Goal: Transaction & Acquisition: Register for event/course

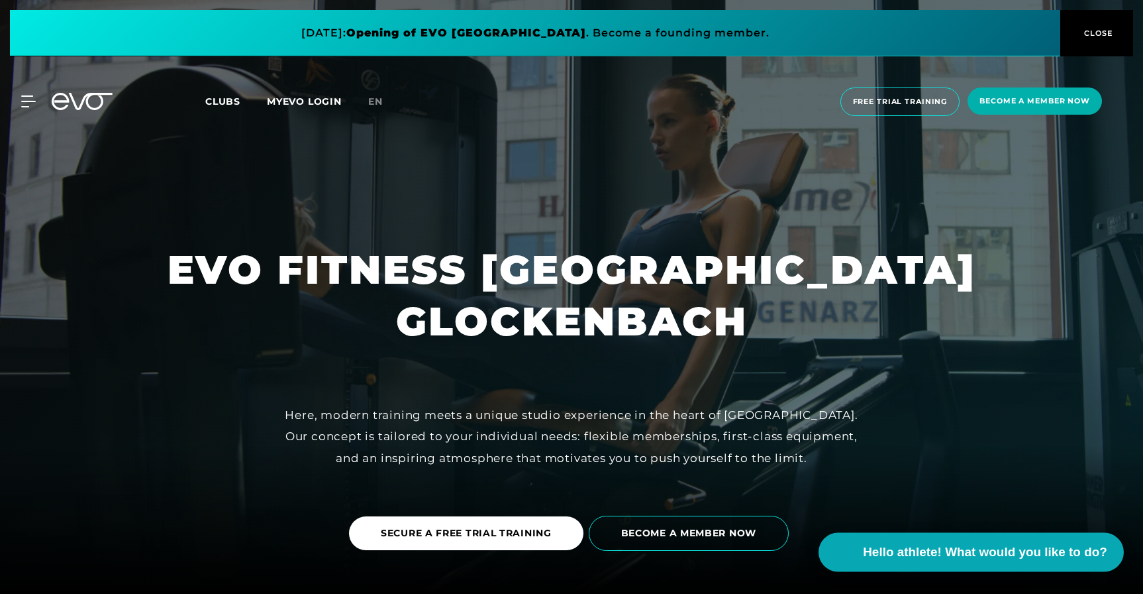
click at [1012, 560] on span "Hello athlete! What would you like to do?" at bounding box center [985, 552] width 244 height 19
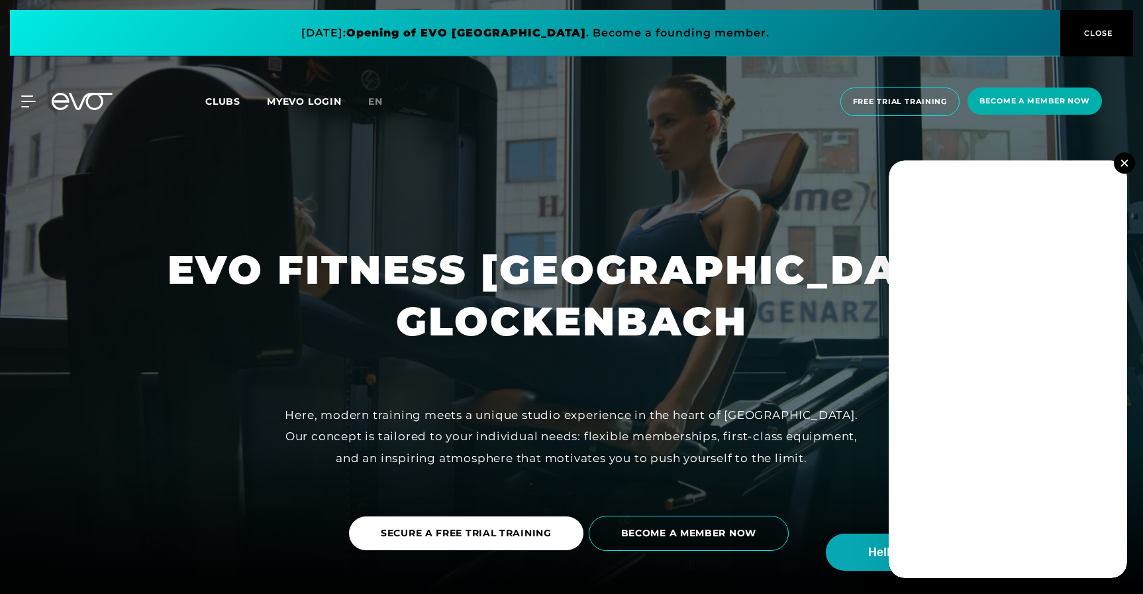
click at [1129, 158] on button at bounding box center [1124, 162] width 21 height 21
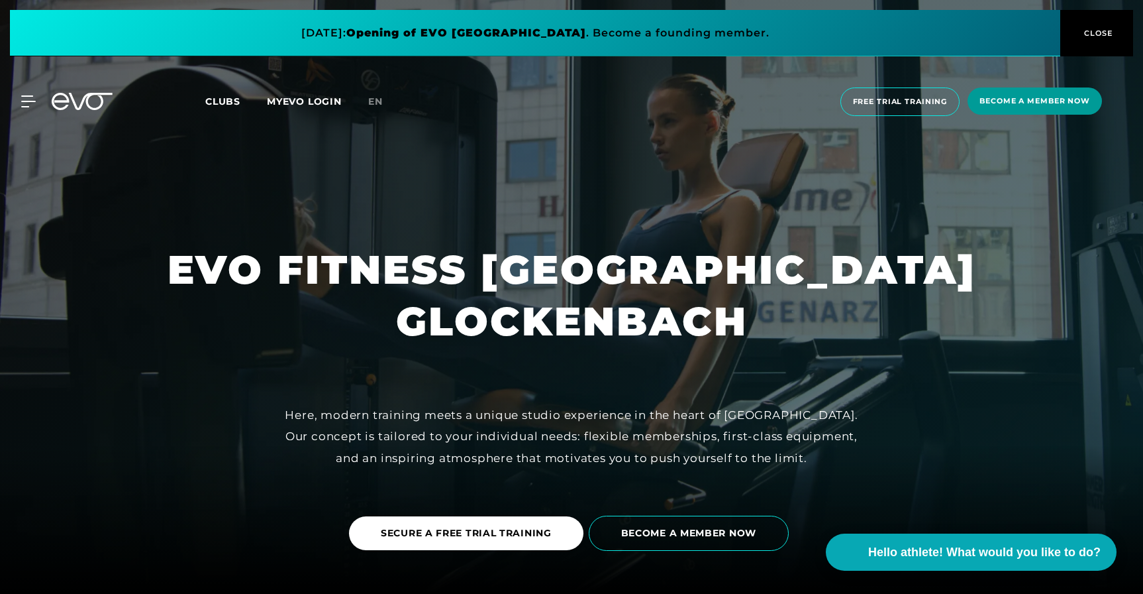
click at [1023, 104] on font "Become a member now" at bounding box center [1035, 100] width 111 height 9
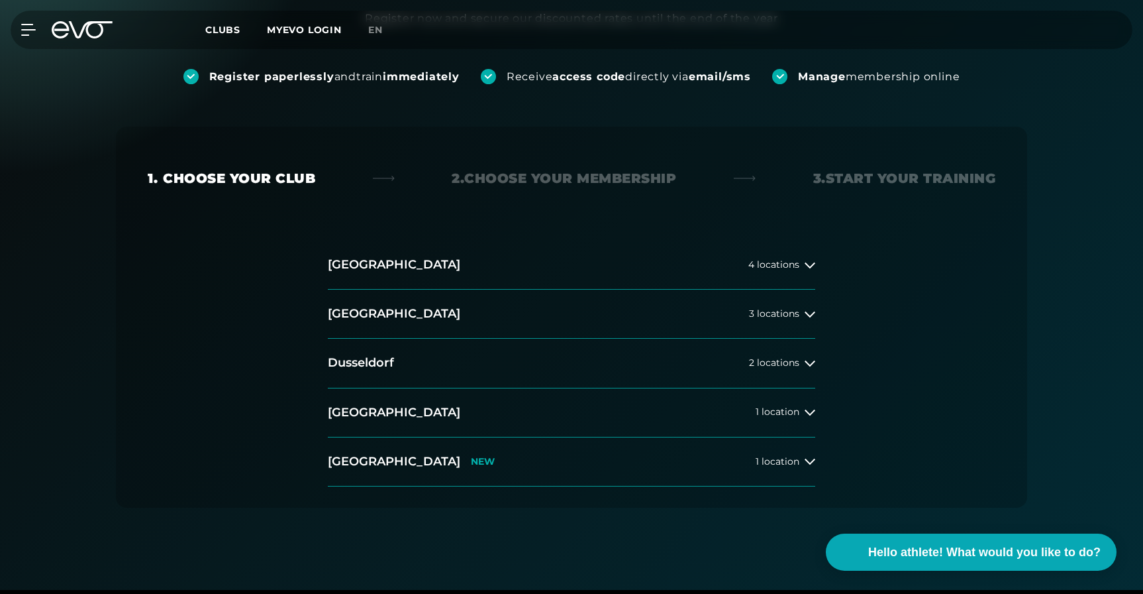
scroll to position [167, 0]
click at [787, 410] on font "location" at bounding box center [781, 411] width 38 height 12
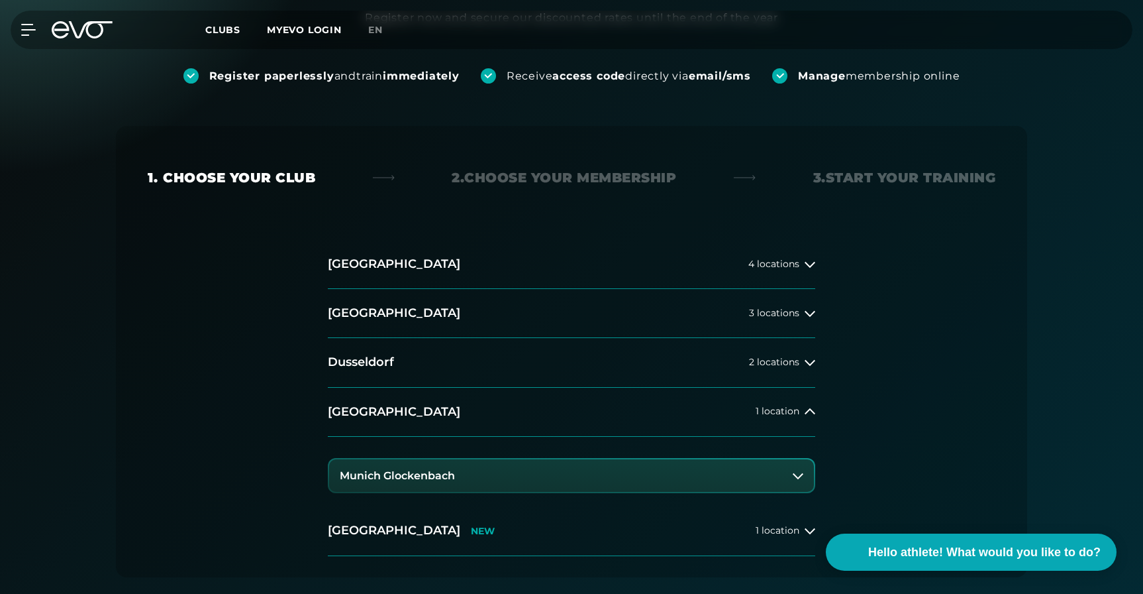
click at [665, 465] on button "Munich Glockenbach" at bounding box center [571, 475] width 485 height 33
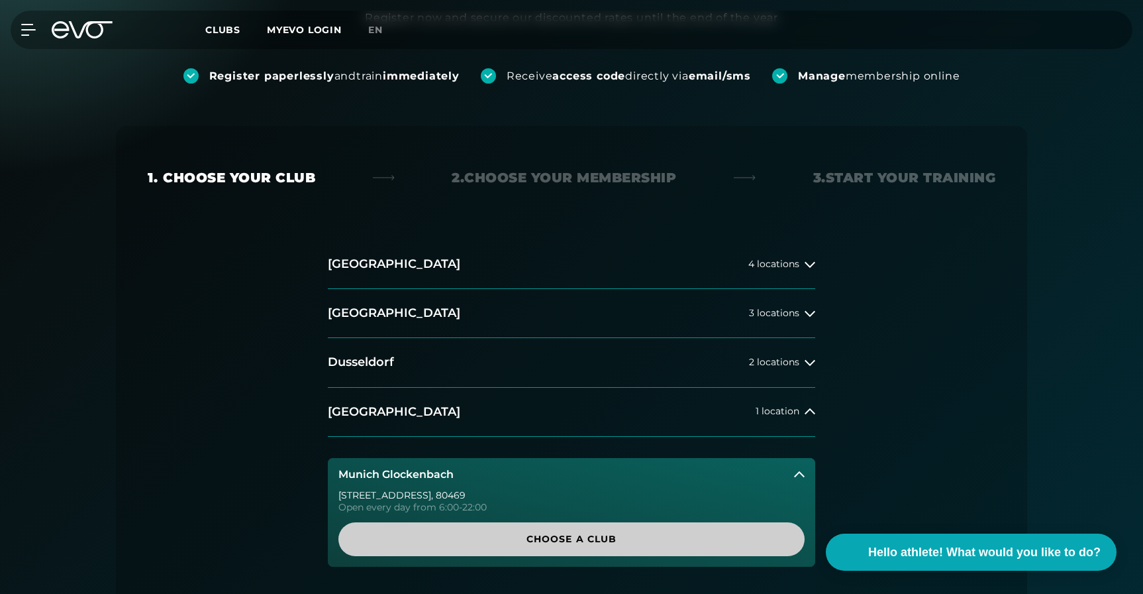
click at [615, 538] on font "Choose a club" at bounding box center [572, 539] width 91 height 12
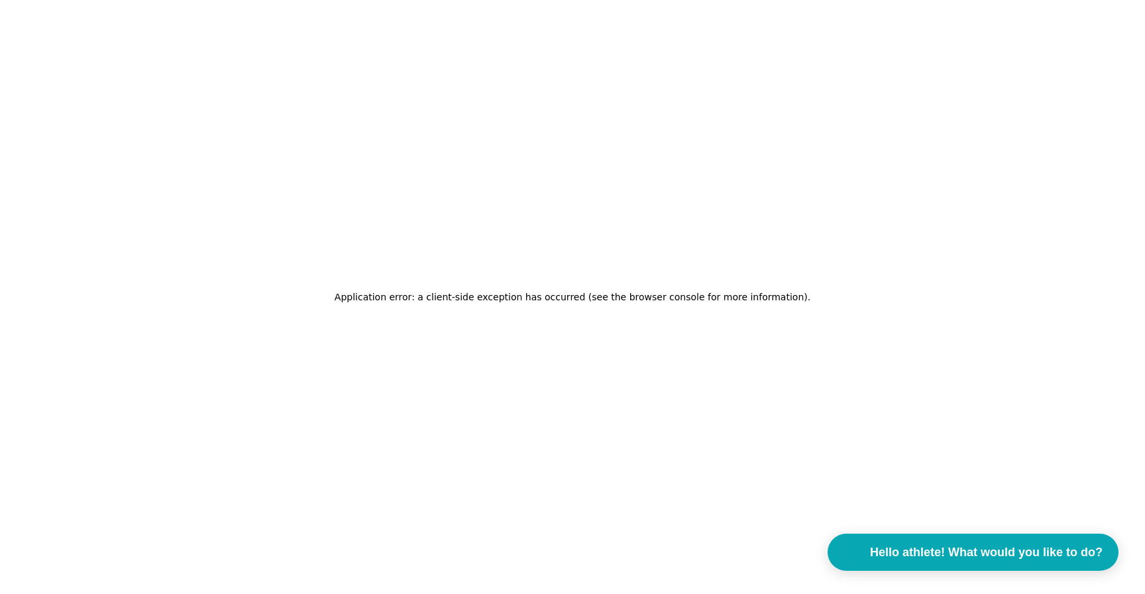
click at [585, 296] on font "Application error: a client-side exception has occurred (see the browser consol…" at bounding box center [571, 296] width 473 height 11
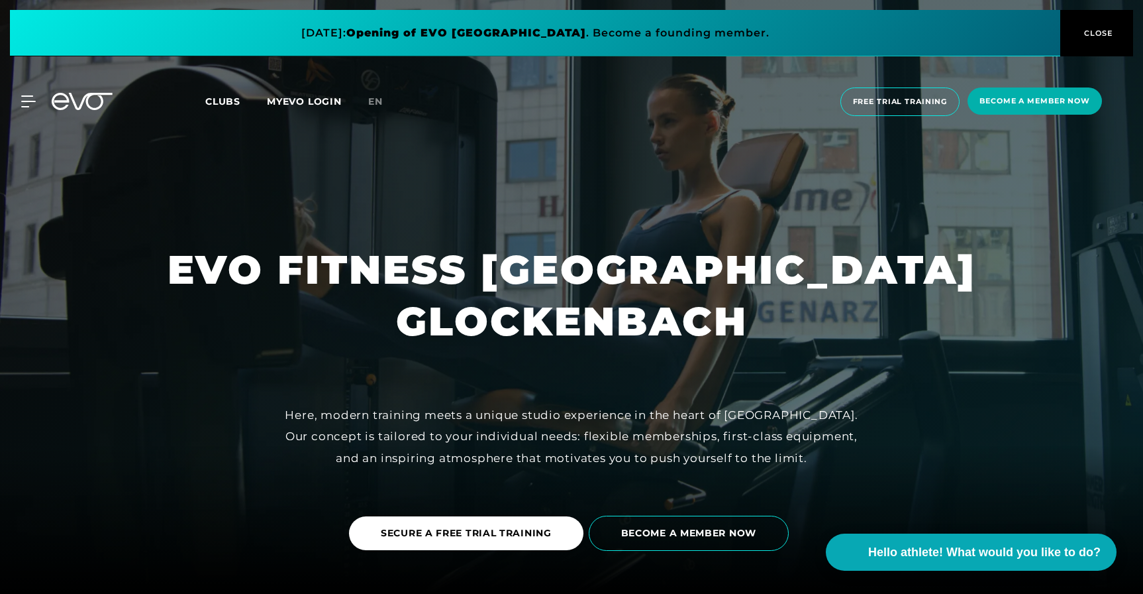
click at [224, 99] on font "Clubs" at bounding box center [222, 101] width 35 height 12
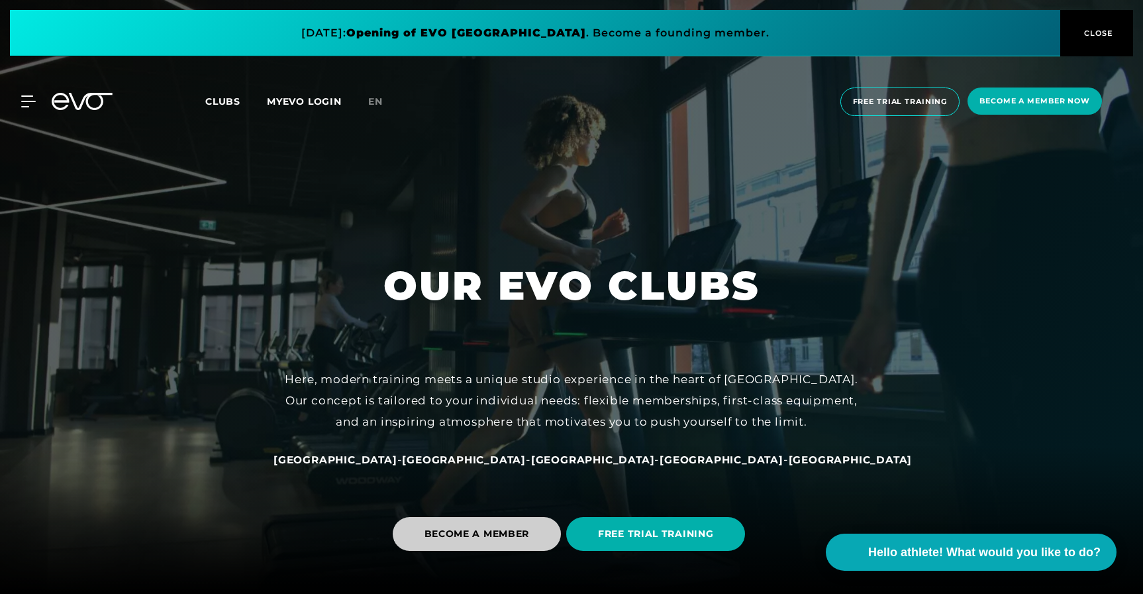
click at [526, 528] on font "BECOME A MEMBER" at bounding box center [477, 533] width 105 height 12
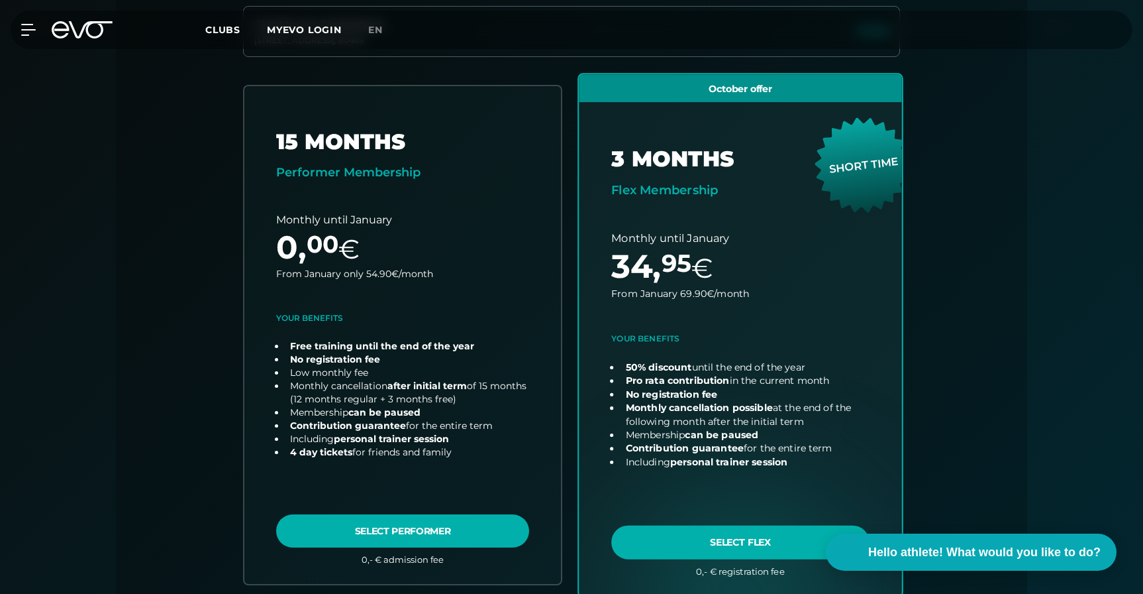
scroll to position [539, 0]
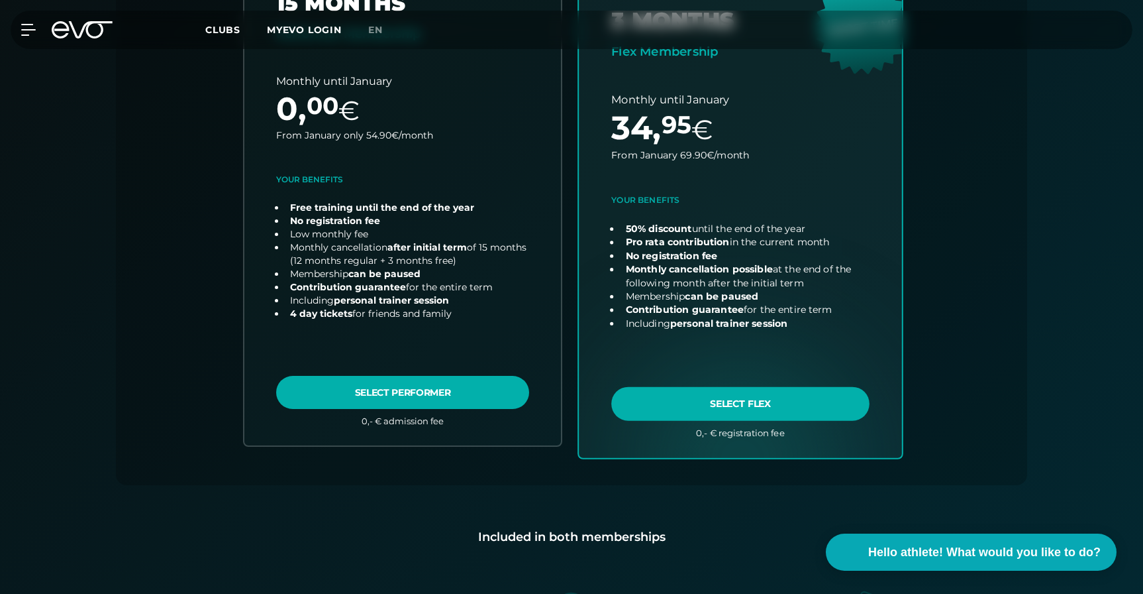
click at [815, 409] on link "choose plan" at bounding box center [740, 196] width 323 height 521
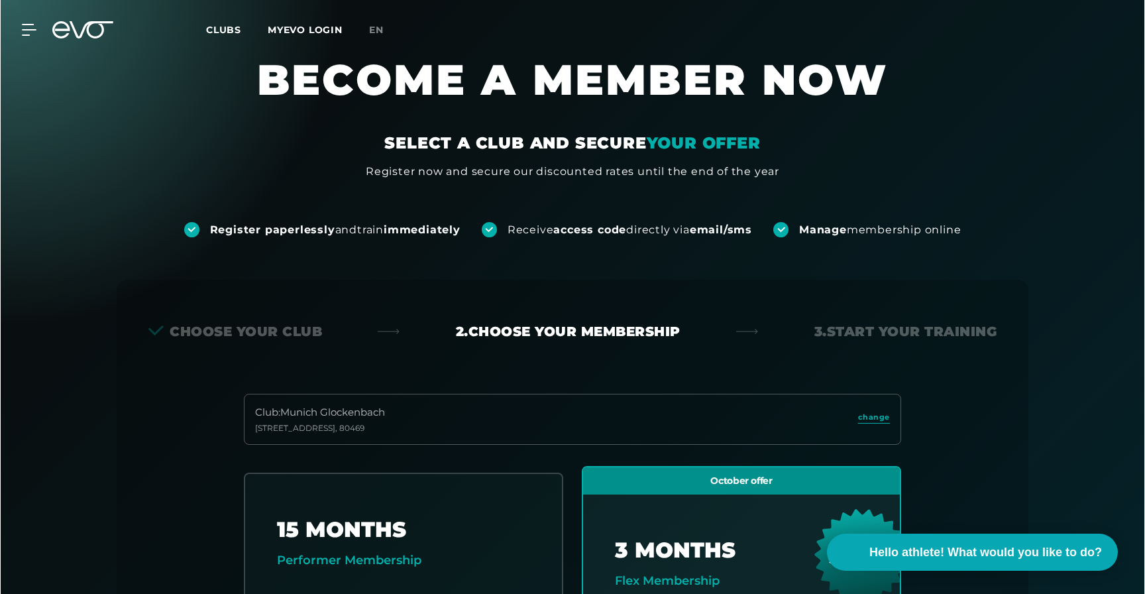
scroll to position [0, 0]
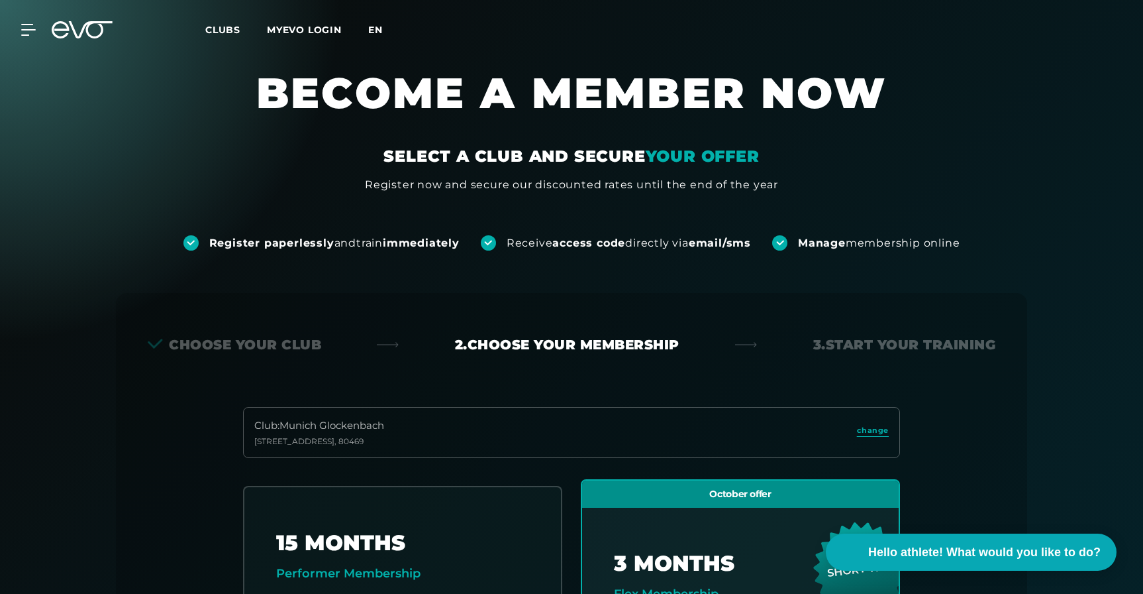
click at [383, 28] on font "en" at bounding box center [375, 30] width 15 height 12
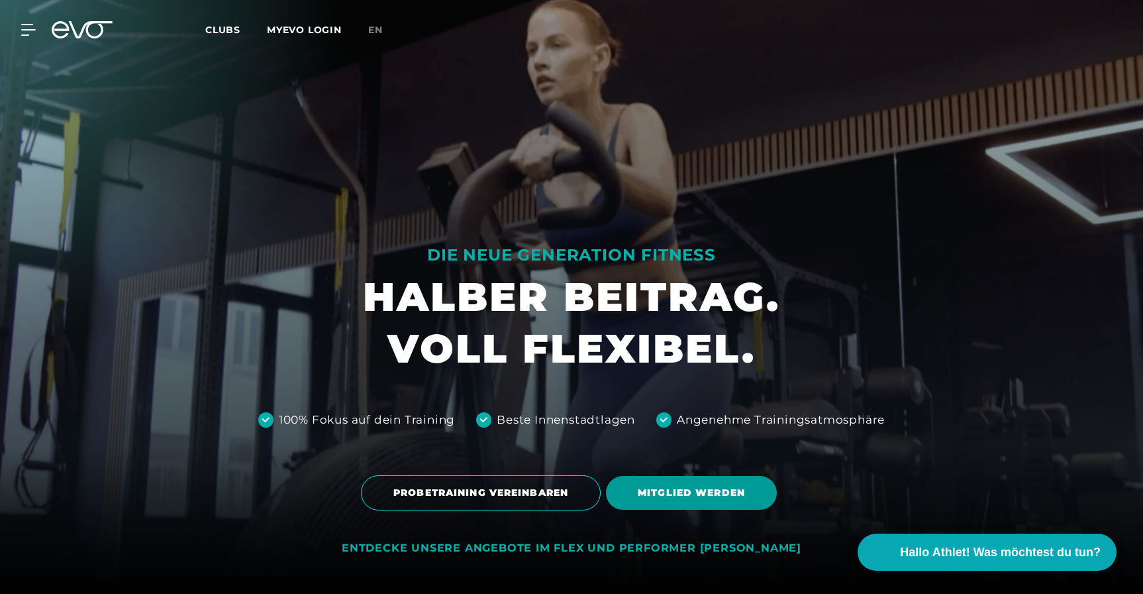
click at [694, 494] on span "MITGLIED WERDEN" at bounding box center [691, 493] width 107 height 14
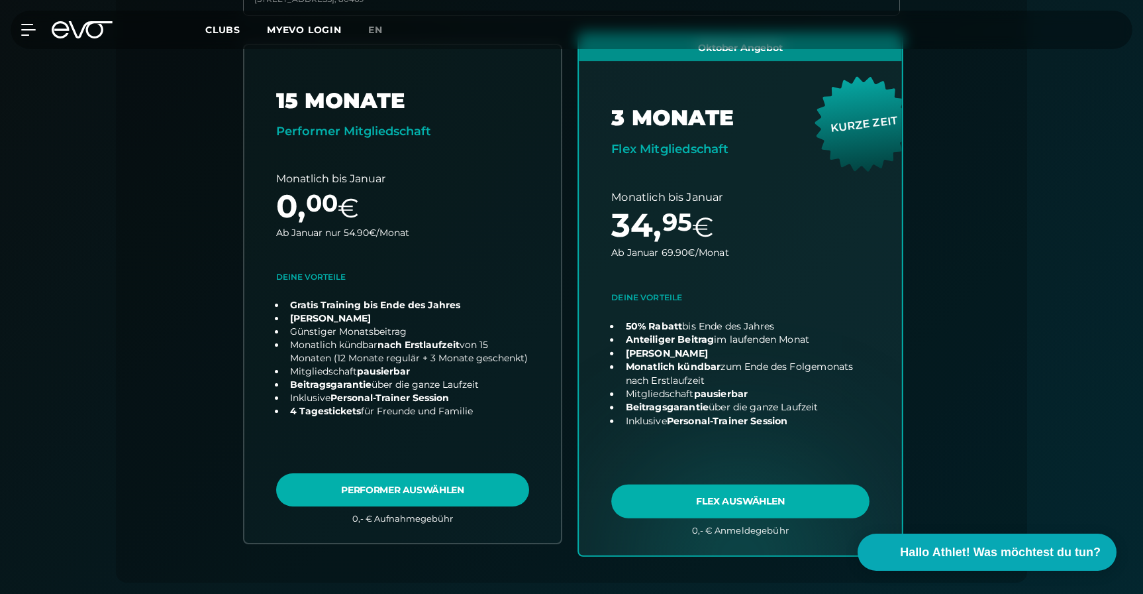
scroll to position [438, 0]
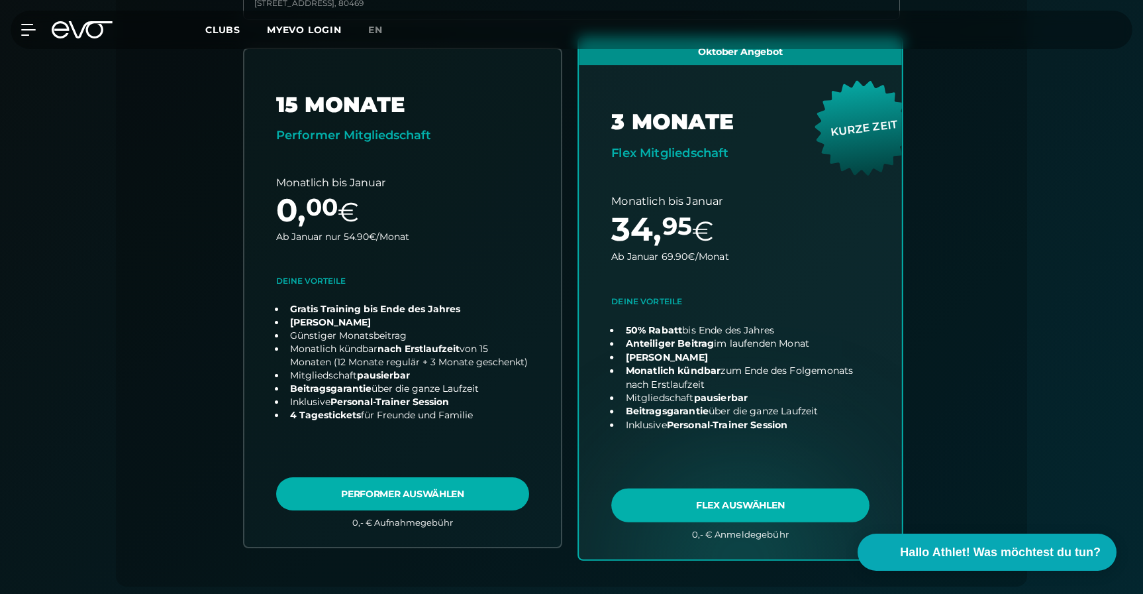
click at [709, 503] on link "choose plan" at bounding box center [740, 297] width 323 height 521
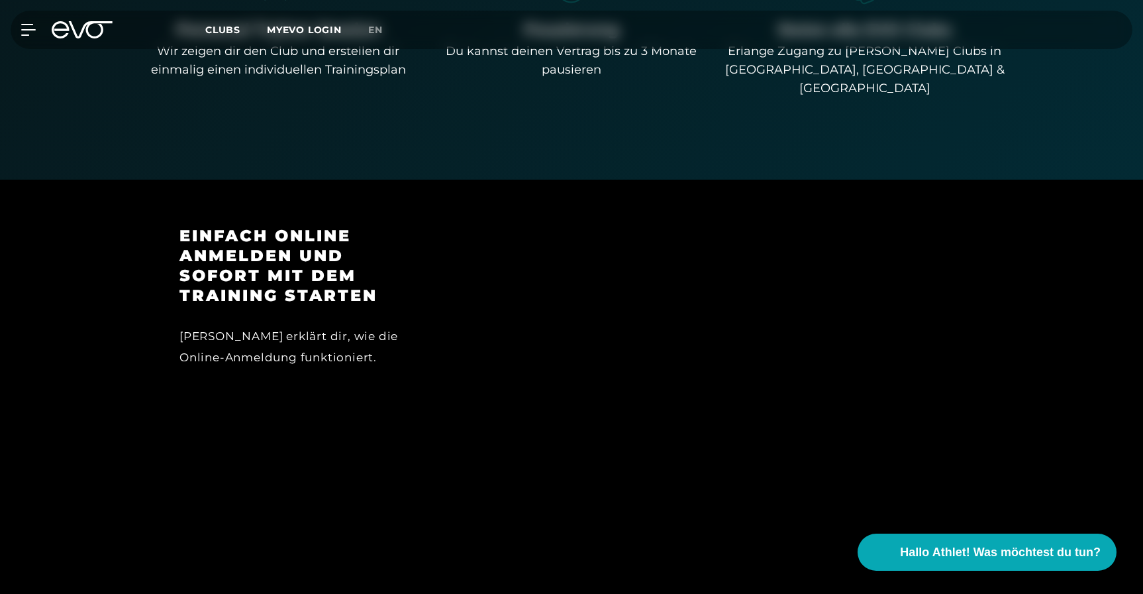
scroll to position [0, 0]
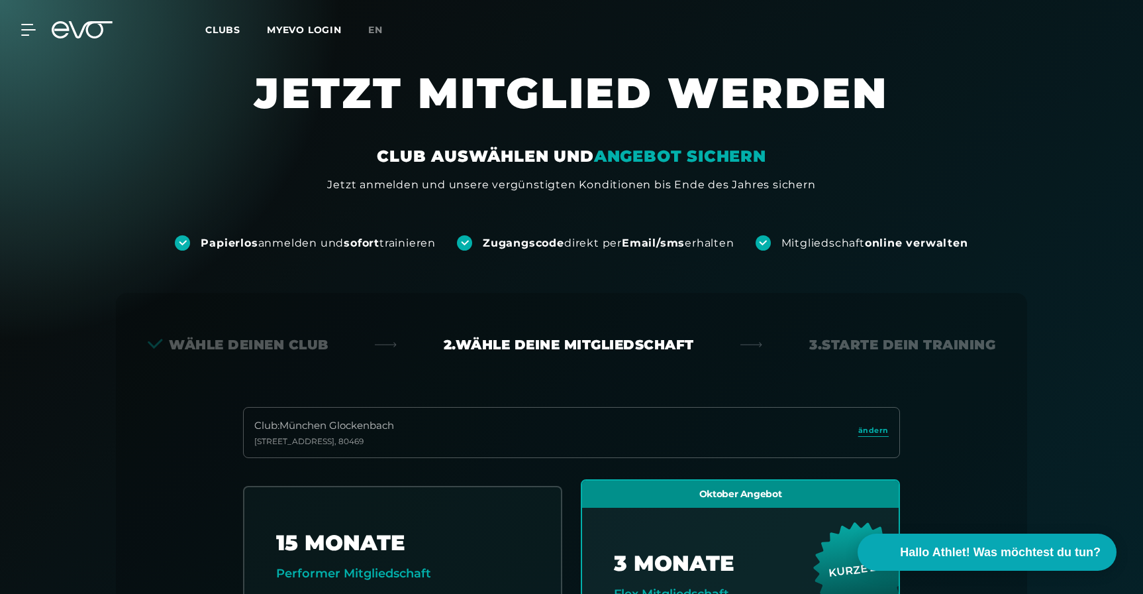
click at [89, 31] on icon at bounding box center [82, 29] width 61 height 17
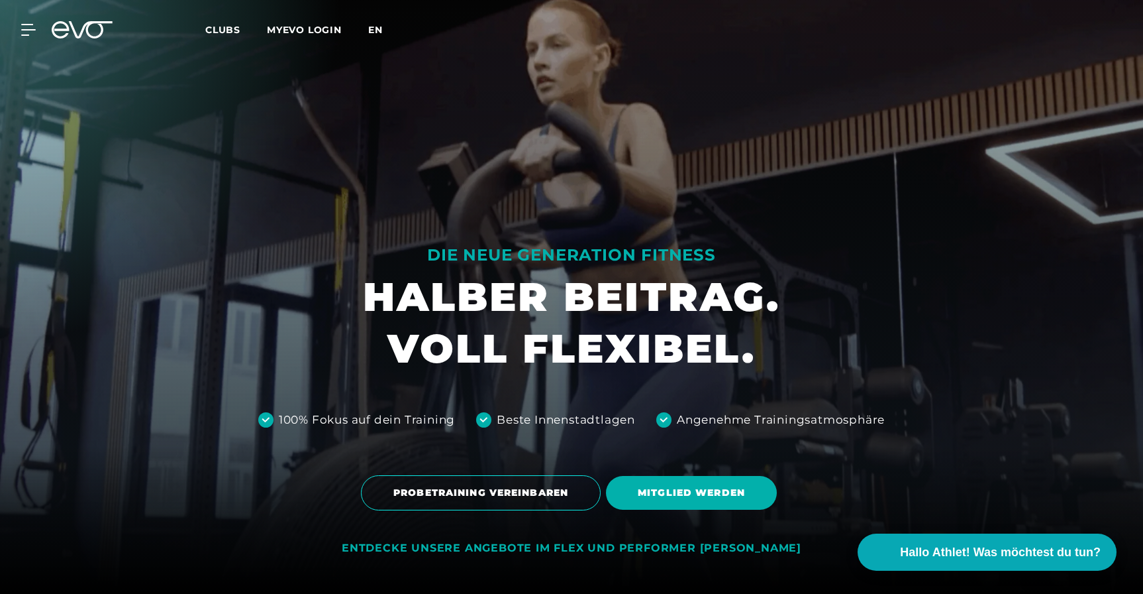
click at [374, 30] on span "en" at bounding box center [375, 30] width 15 height 12
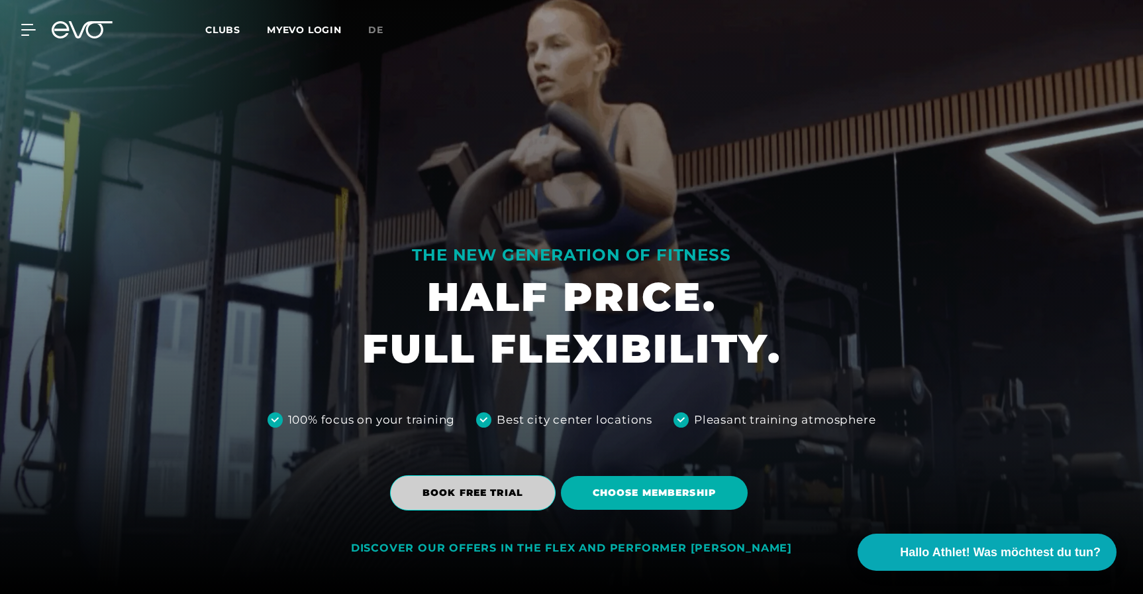
click at [514, 496] on span "BOOK FREE TRIAL" at bounding box center [473, 493] width 101 height 14
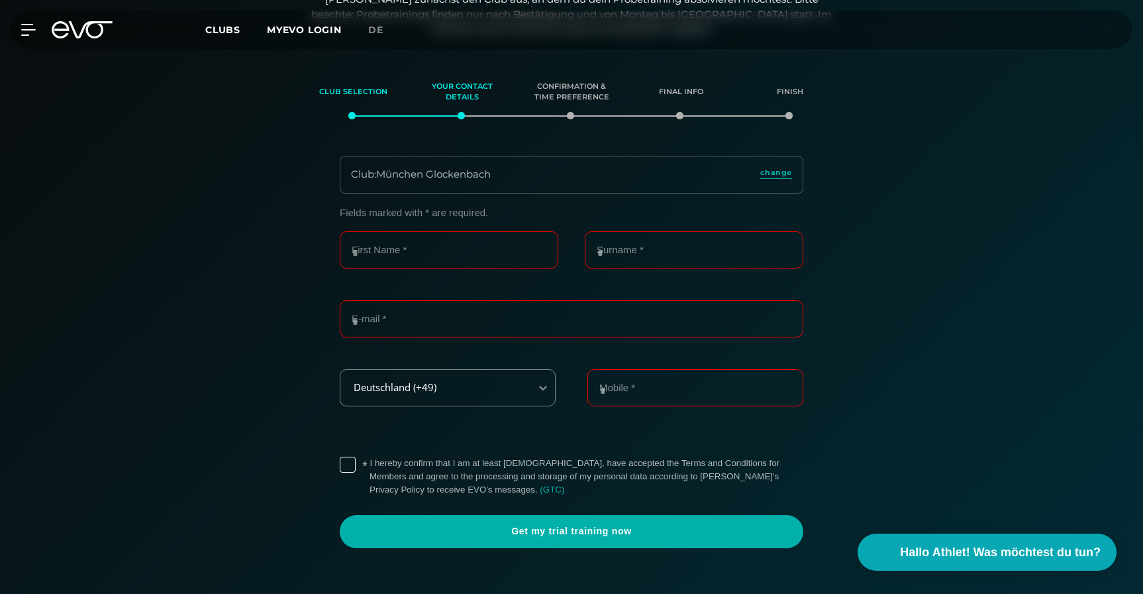
scroll to position [174, 0]
click at [446, 252] on input "First Name *" at bounding box center [449, 249] width 219 height 37
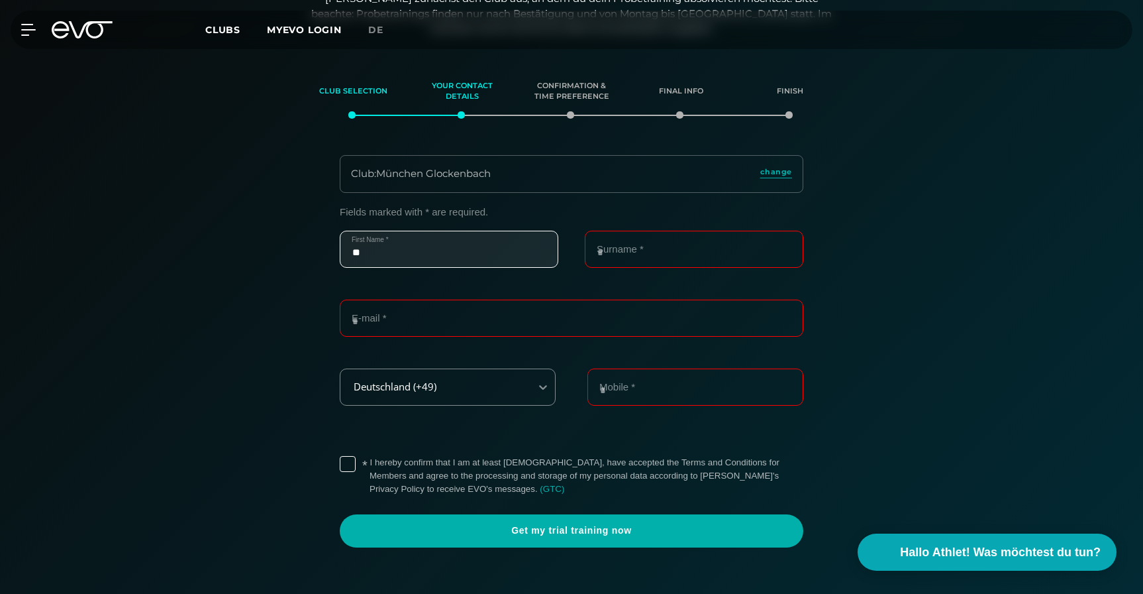
type input "*"
type input "*******"
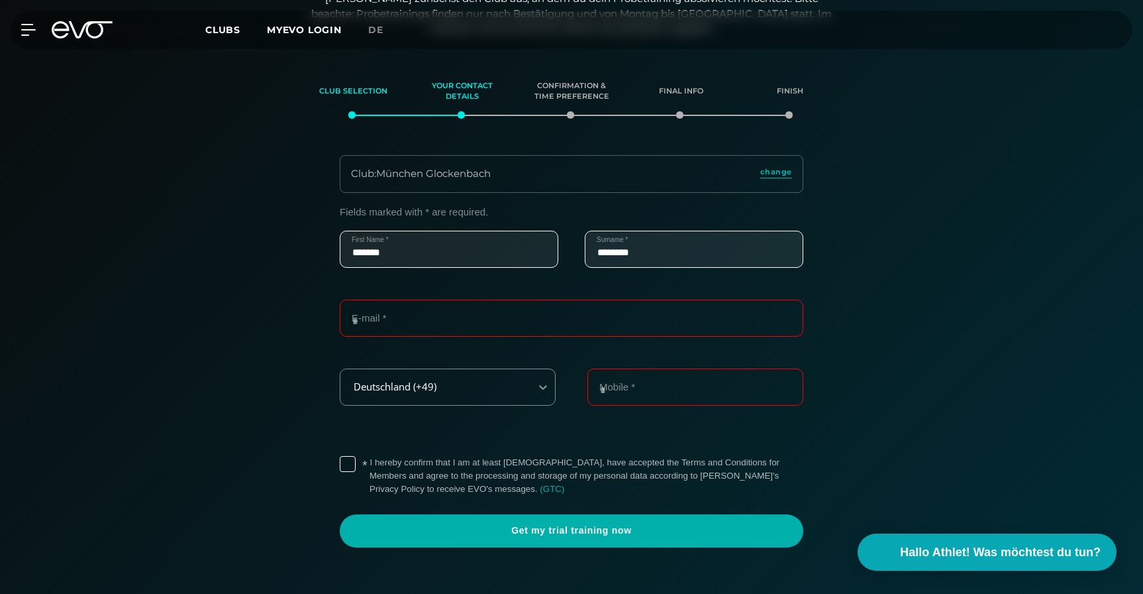
type input "********"
click at [395, 321] on input "E-mail *" at bounding box center [572, 317] width 464 height 37
type input "**********"
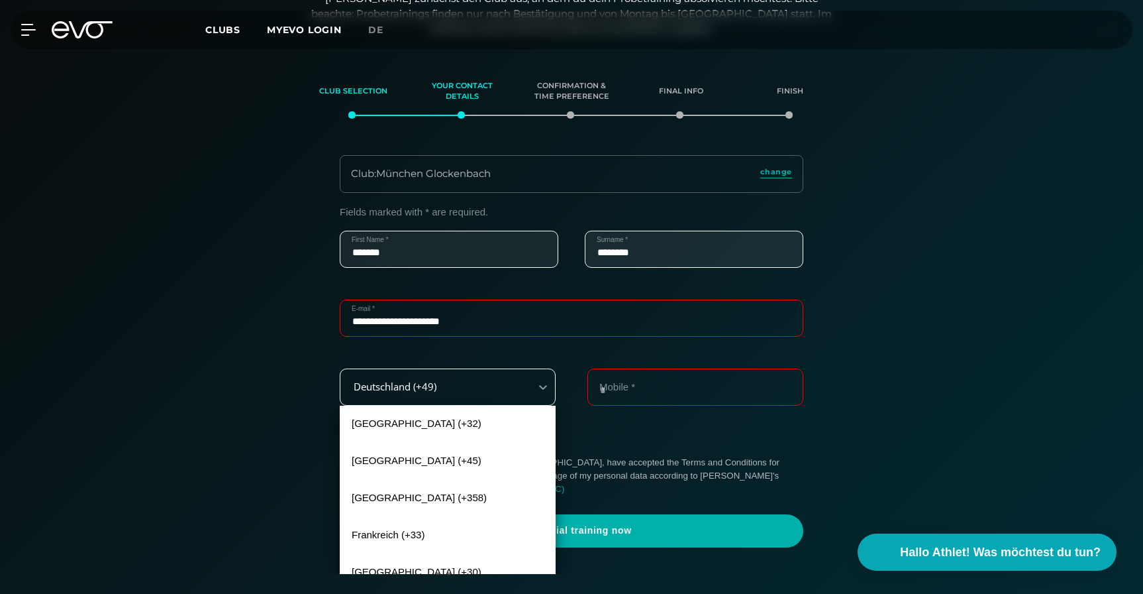
click at [344, 370] on div "Deutschland (+49)" at bounding box center [448, 386] width 216 height 37
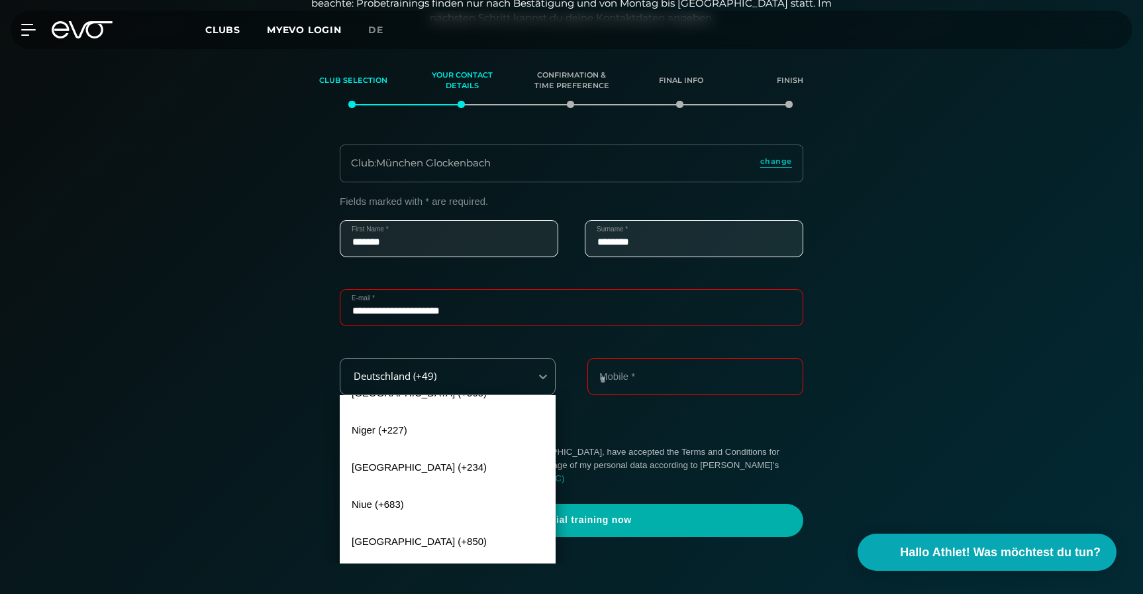
scroll to position [6145, 0]
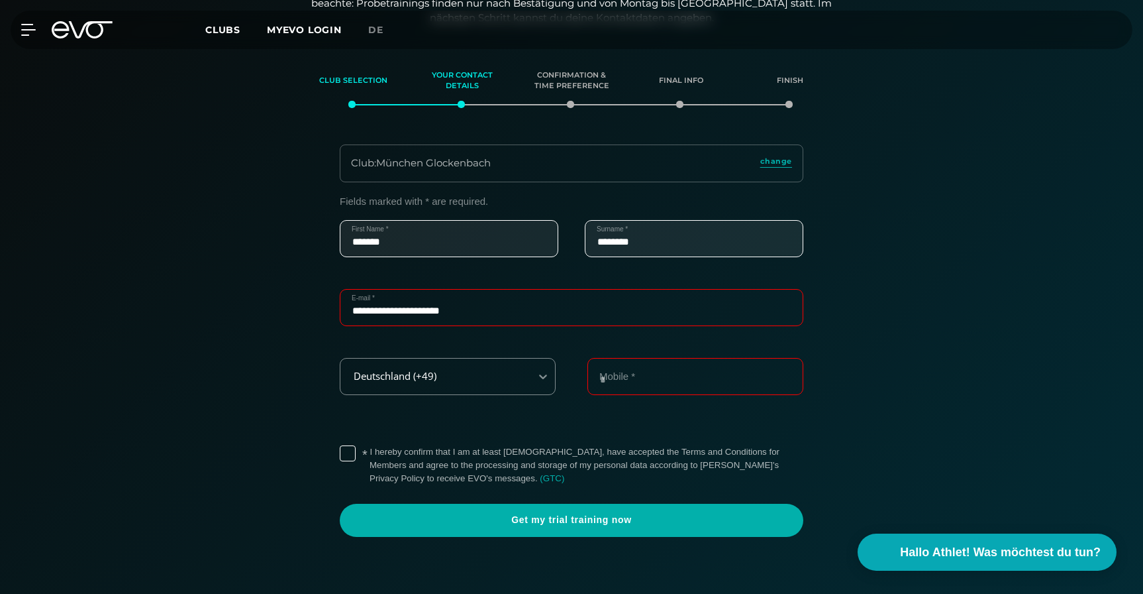
click at [381, 352] on div "**********" at bounding box center [572, 323] width 464 height 69
click at [393, 378] on div "Deutschland (+49)" at bounding box center [432, 375] width 180 height 11
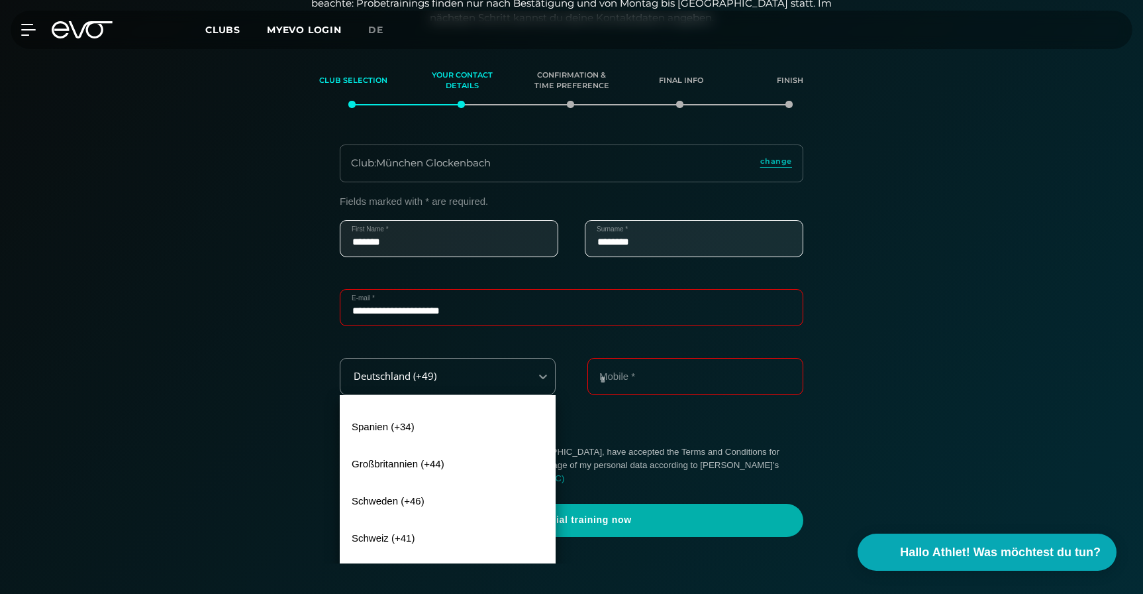
scroll to position [649, 0]
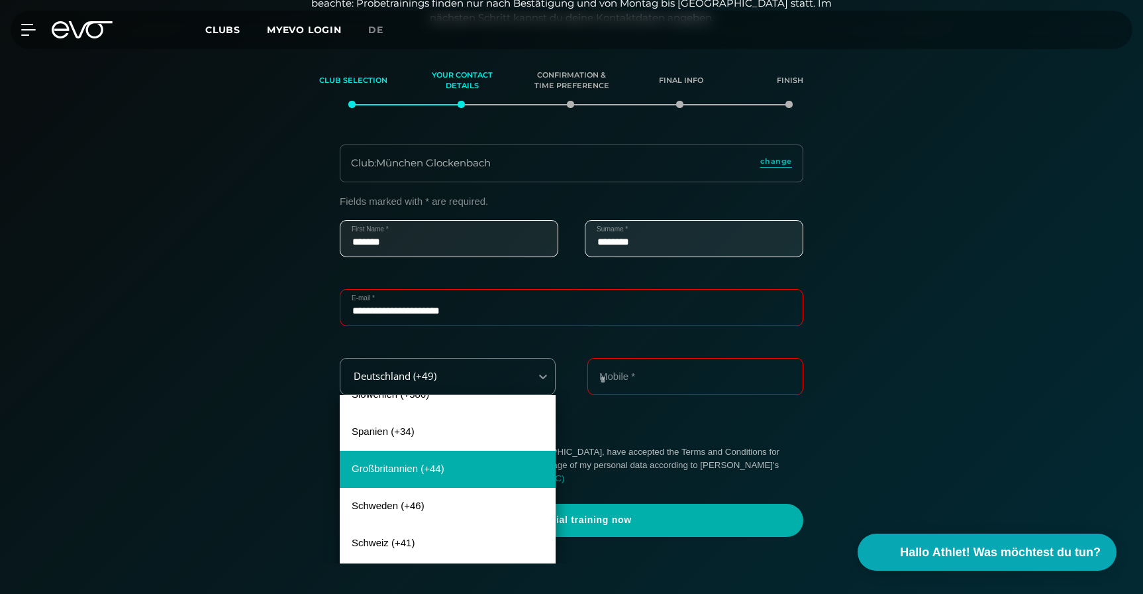
click at [469, 465] on div "Großbritannien (+44)" at bounding box center [448, 468] width 216 height 37
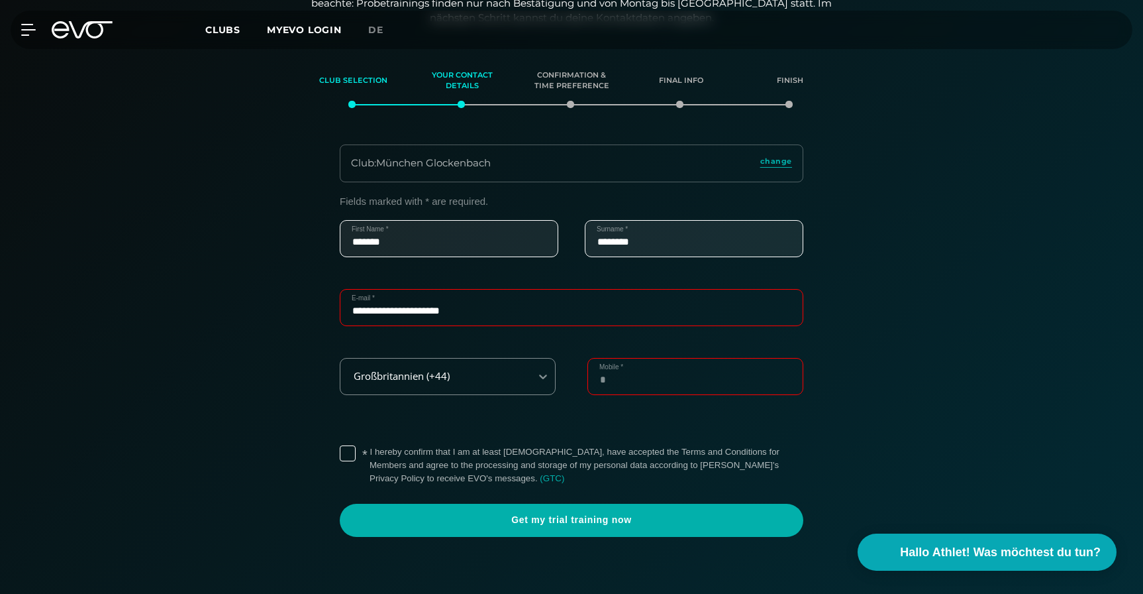
click at [619, 385] on input "Mobile *" at bounding box center [696, 376] width 216 height 37
type input "**********"
click at [370, 452] on label "* I hereby confirm that I am at least [DEMOGRAPHIC_DATA], have accepted the Ter…" at bounding box center [587, 465] width 434 height 40
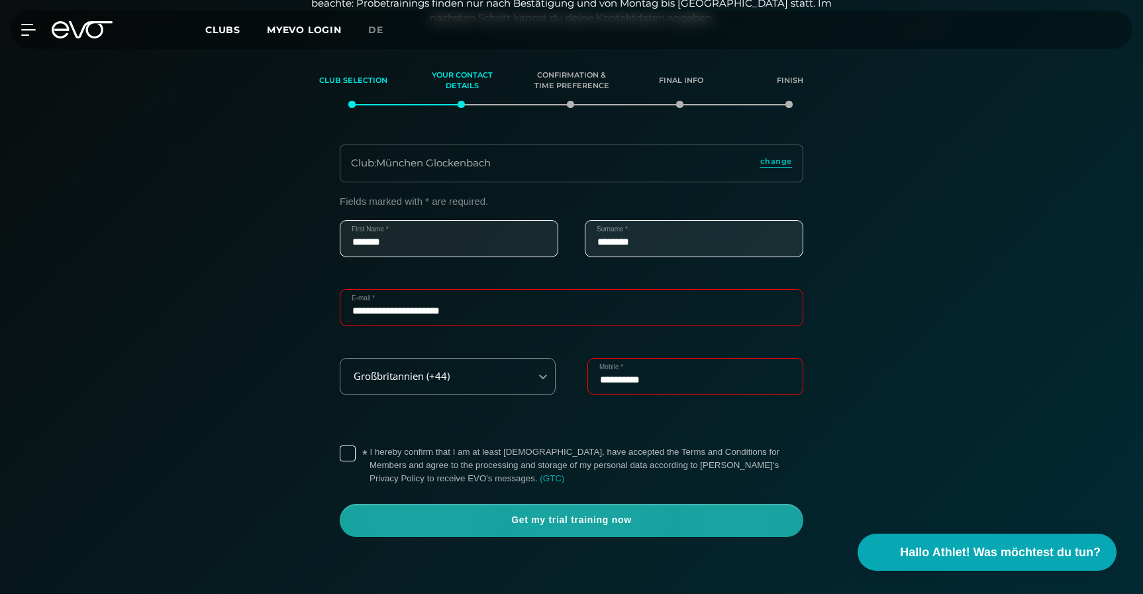
click at [612, 529] on span "Get my trial training now" at bounding box center [572, 519] width 464 height 33
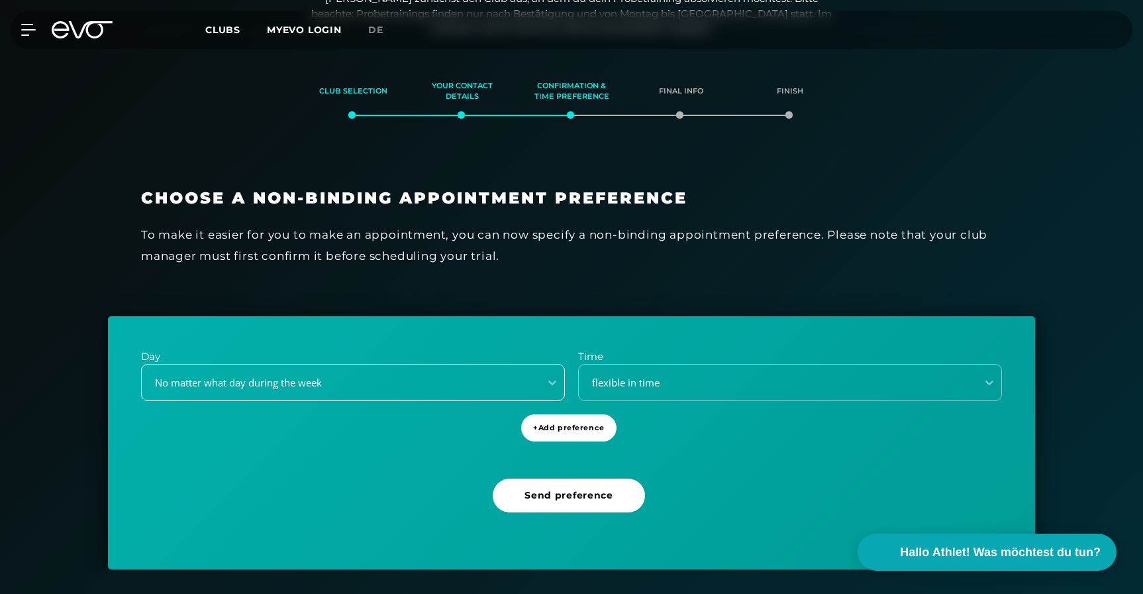
scroll to position [180, 0]
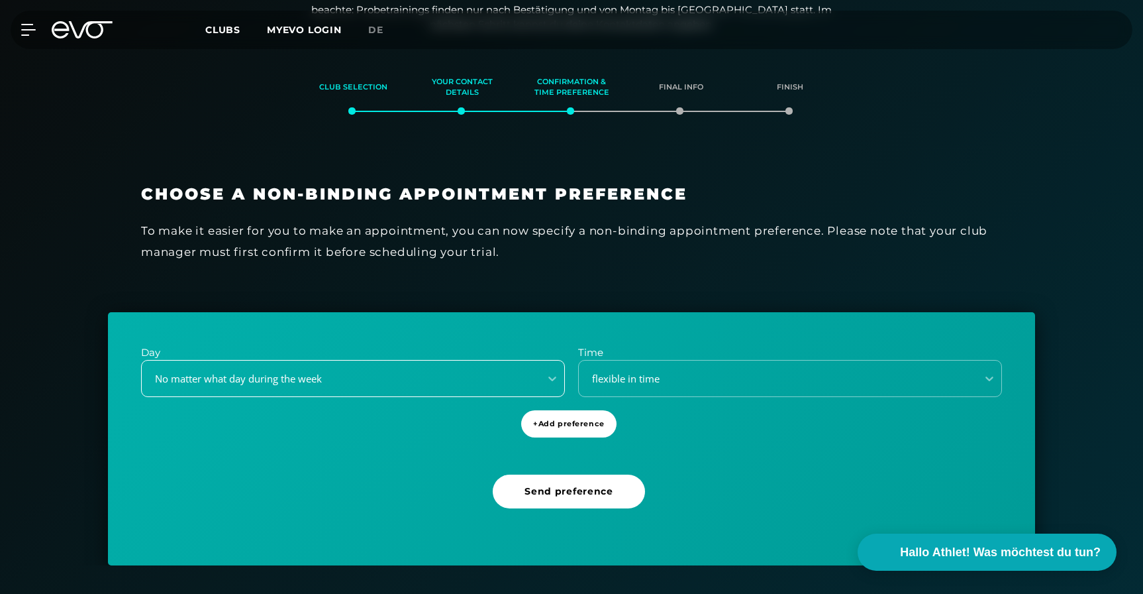
click at [287, 379] on div "No matter what day during the week" at bounding box center [337, 378] width 388 height 15
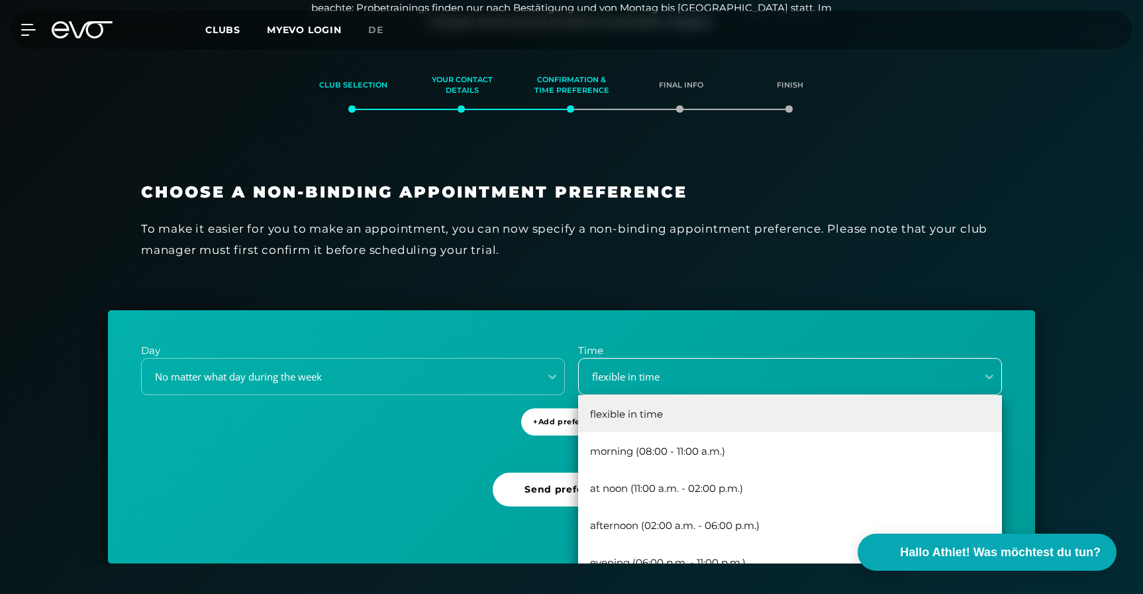
click at [624, 372] on div "flexible in time" at bounding box center [774, 376] width 388 height 15
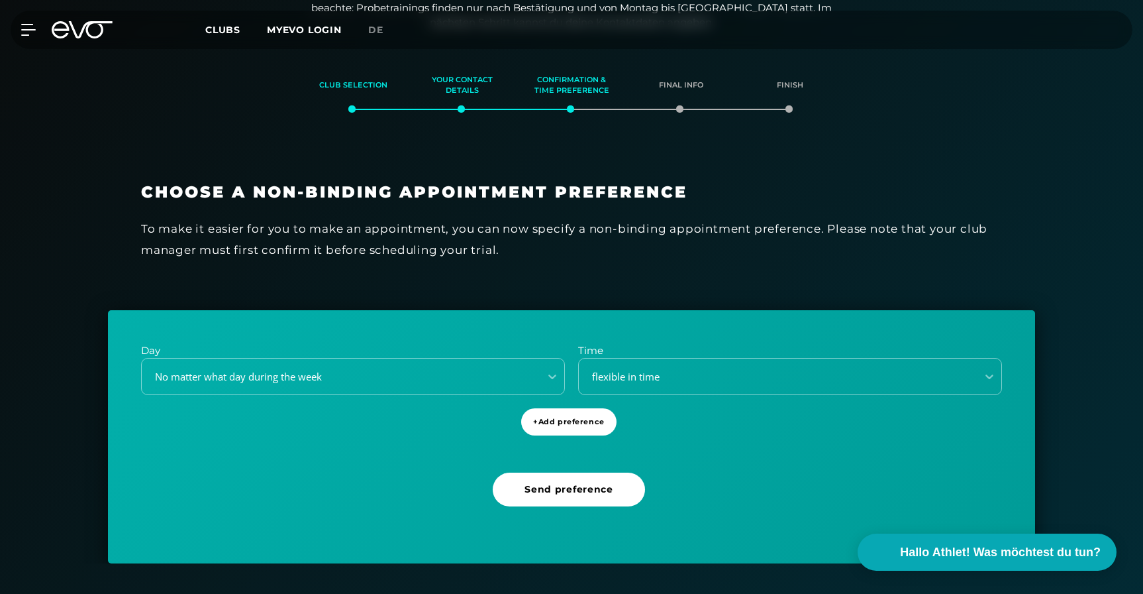
click at [613, 343] on p "Time" at bounding box center [790, 350] width 424 height 15
click at [575, 425] on span "+ Add preference" at bounding box center [568, 421] width 71 height 11
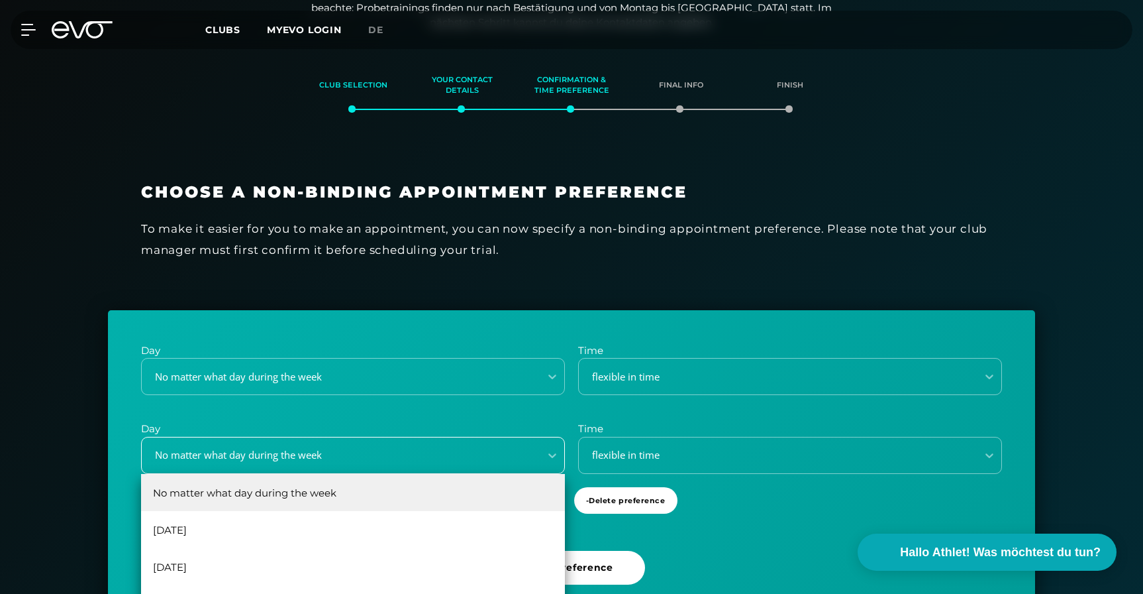
scroll to position [258, 0]
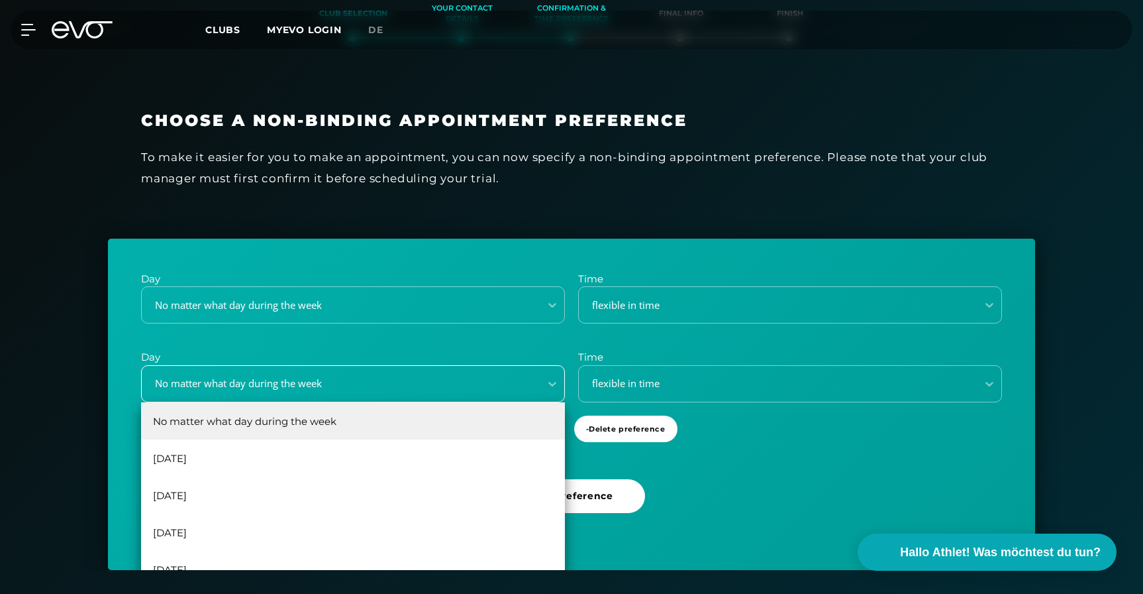
click at [405, 402] on div "No matter what day during the week, 1 of 6. 6 results available. Use Up and Dow…" at bounding box center [353, 383] width 424 height 37
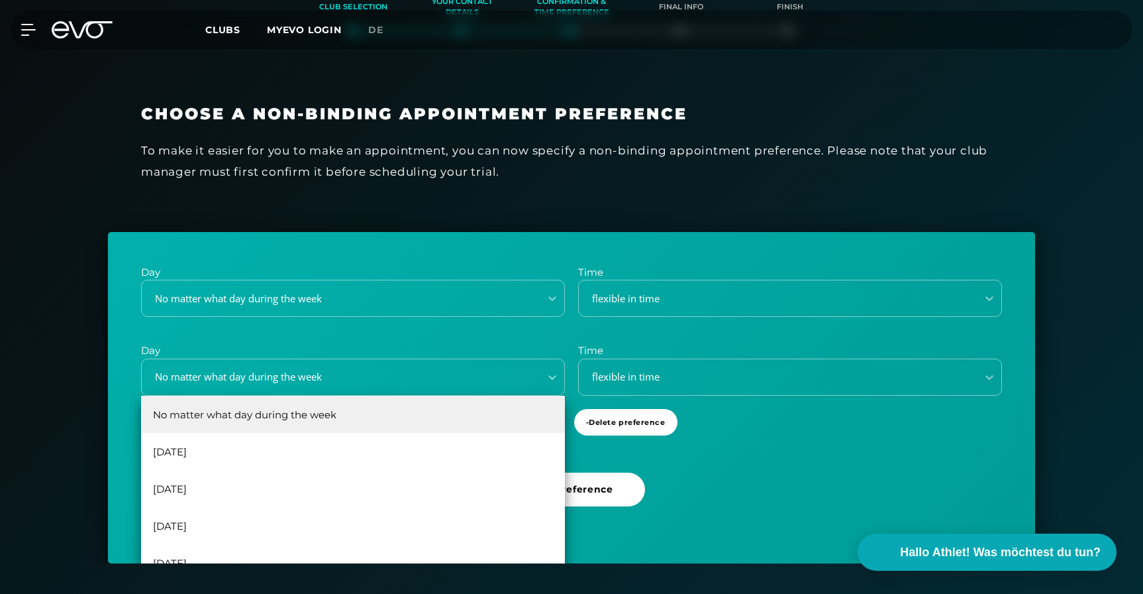
click at [621, 327] on div "Day No matter what day during the week Time flexible in time Day No matter what…" at bounding box center [571, 330] width 861 height 130
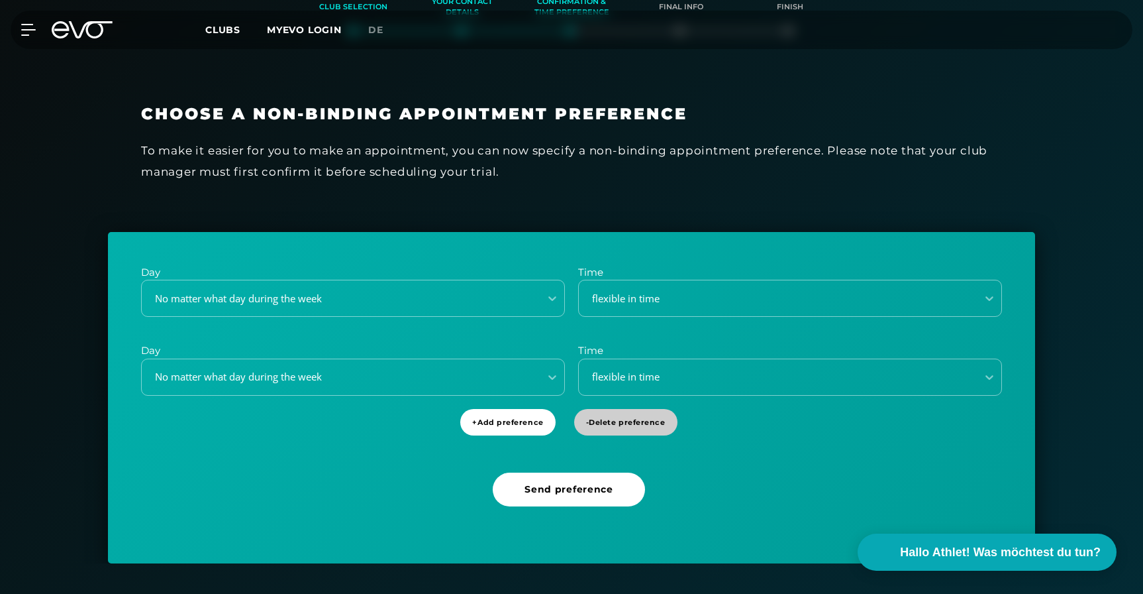
click at [613, 423] on span "- Delete preference" at bounding box center [625, 422] width 79 height 11
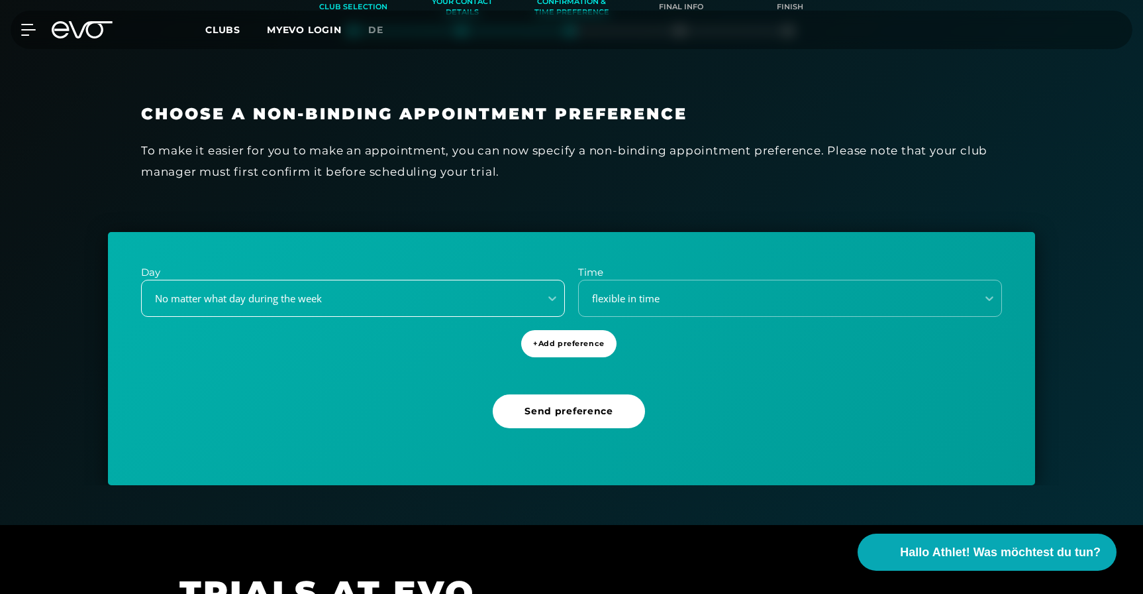
click at [366, 305] on div "No matter what day during the week" at bounding box center [337, 298] width 388 height 15
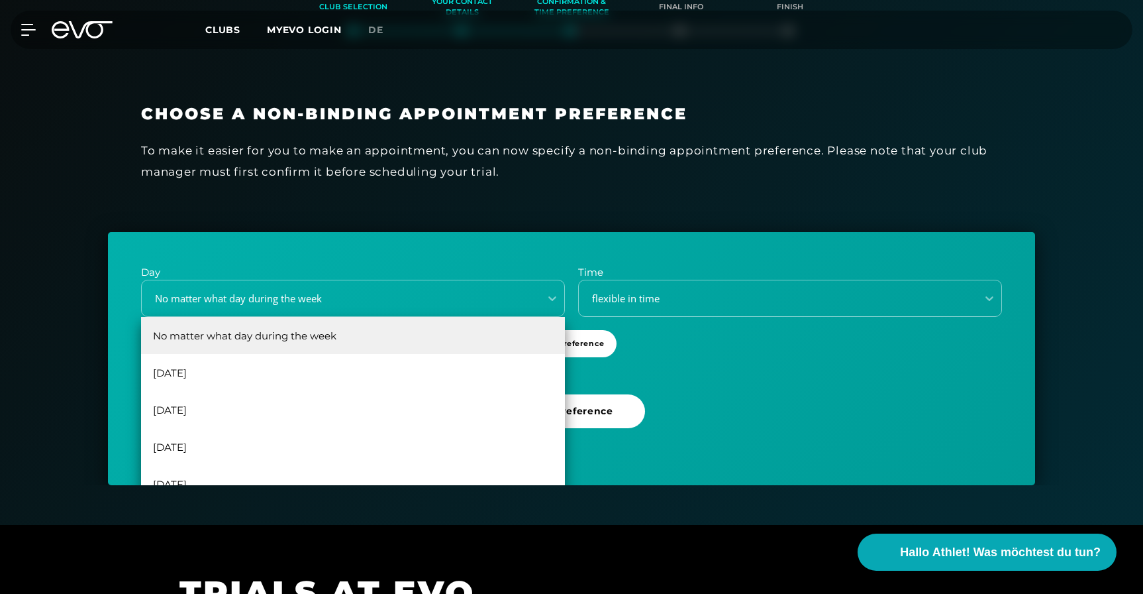
click at [386, 254] on div "Day No matter what day during the week, 1 of 6. 6 results available. Use Up and…" at bounding box center [571, 358] width 927 height 253
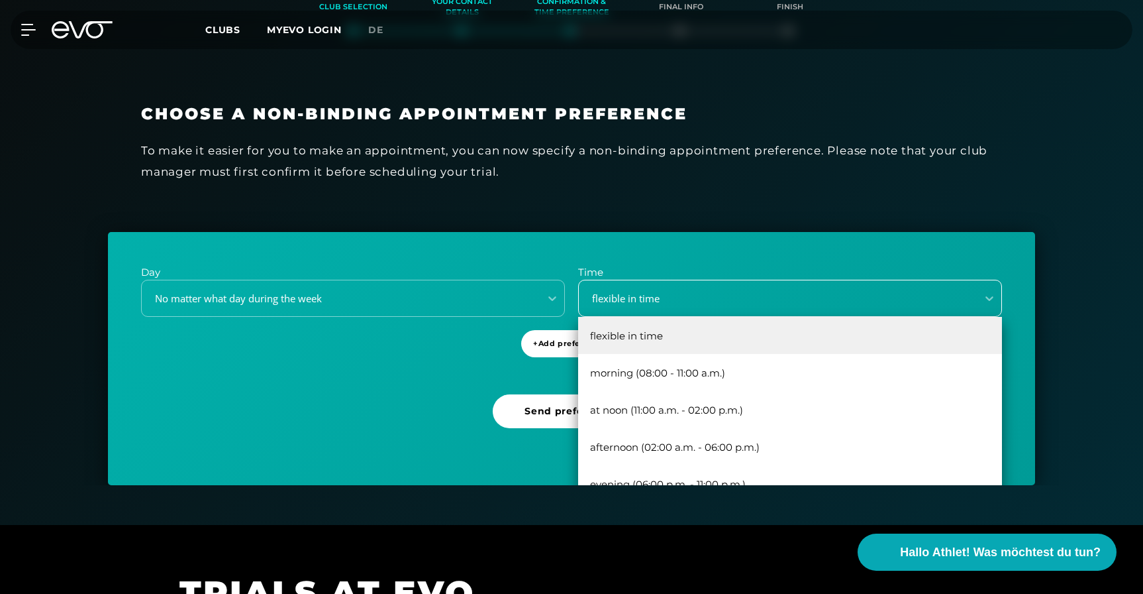
click at [643, 292] on div "flexible in time" at bounding box center [774, 298] width 388 height 15
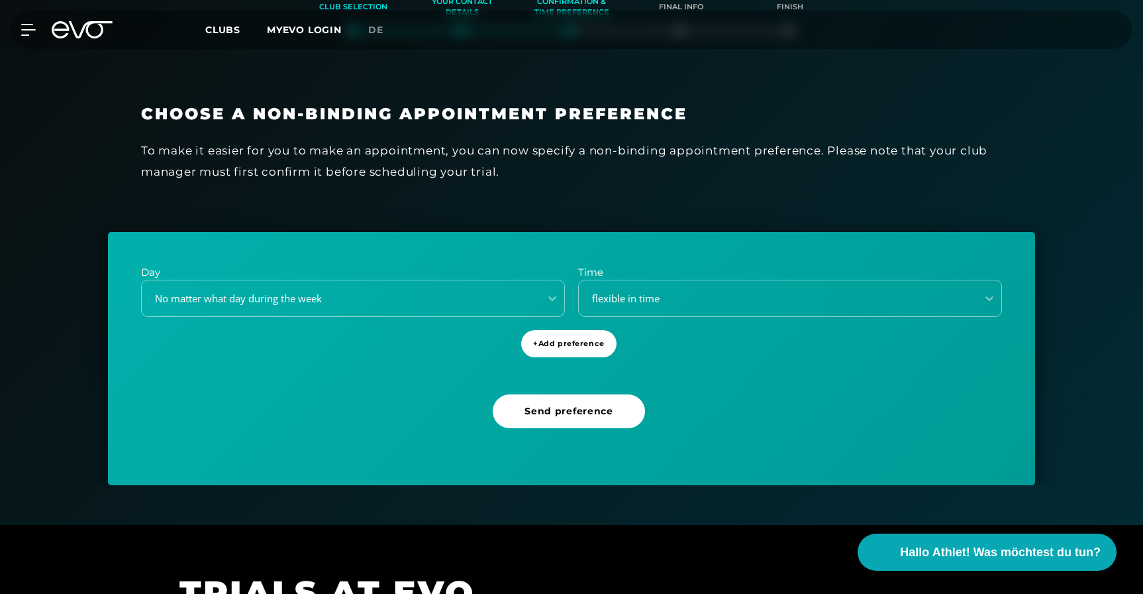
click at [623, 253] on div "Day No matter what day during the week Time flexible in time + Add preference S…" at bounding box center [571, 358] width 927 height 253
click at [589, 405] on span "Send preference" at bounding box center [569, 411] width 89 height 14
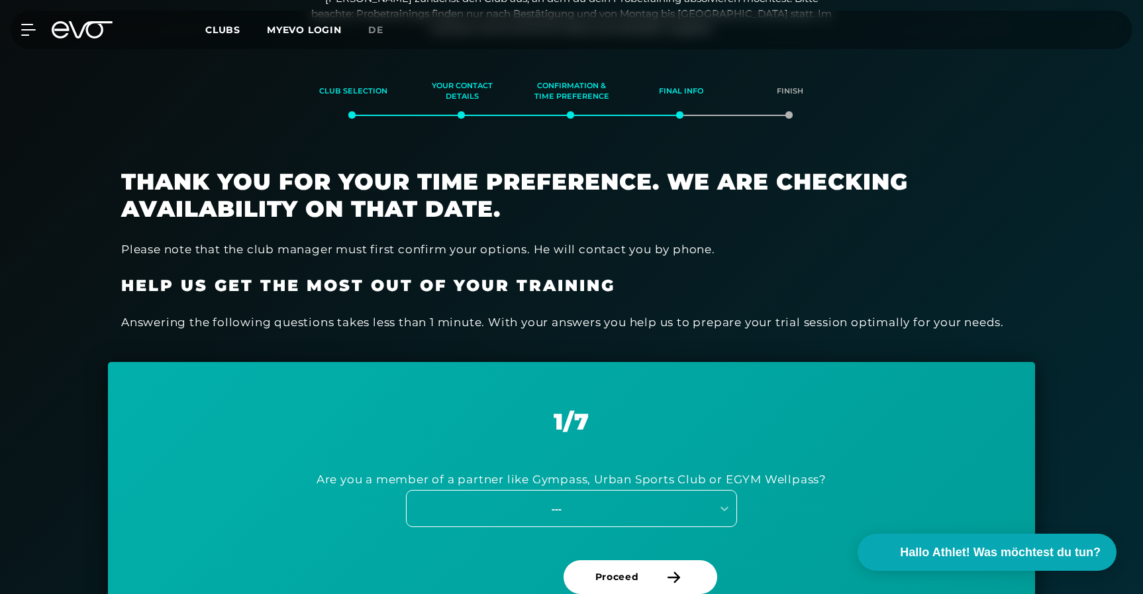
click at [603, 517] on div "---" at bounding box center [571, 508] width 331 height 37
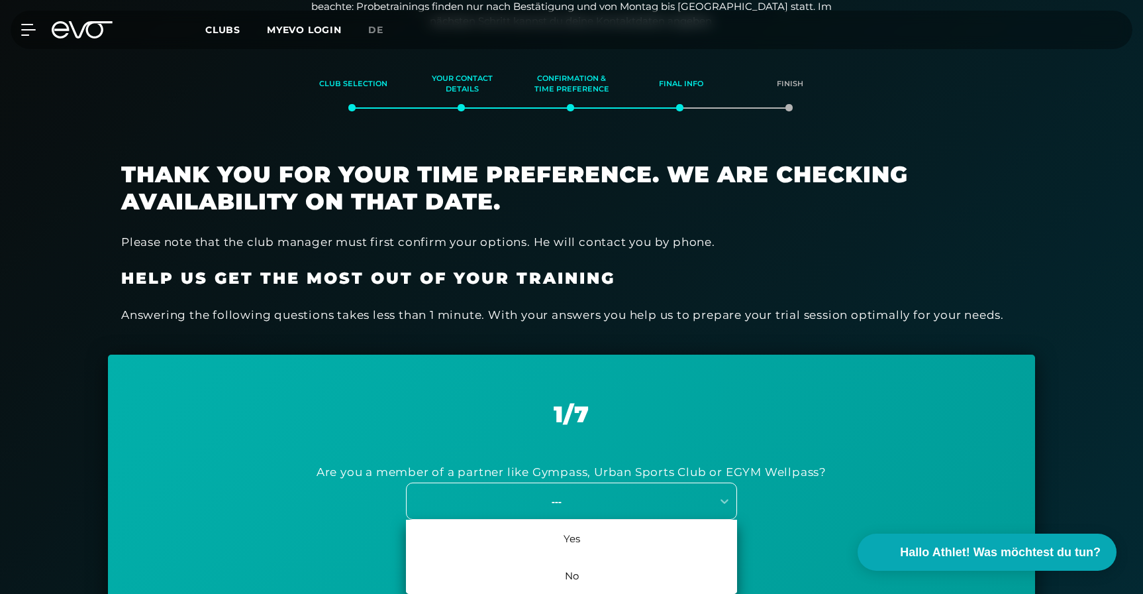
scroll to position [182, 0]
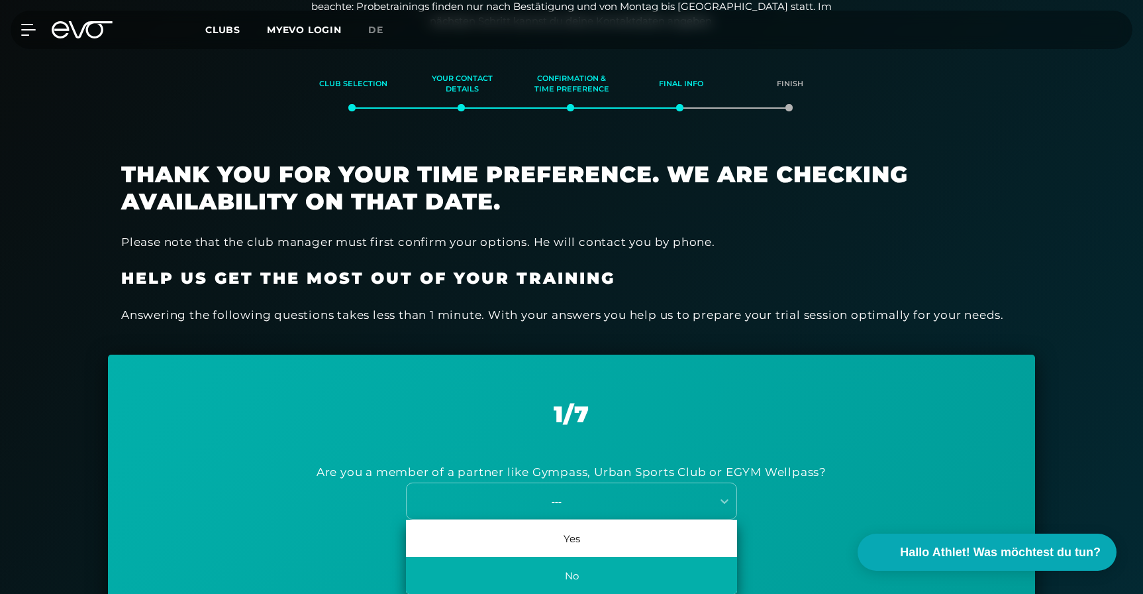
click at [596, 563] on div "No" at bounding box center [571, 574] width 331 height 37
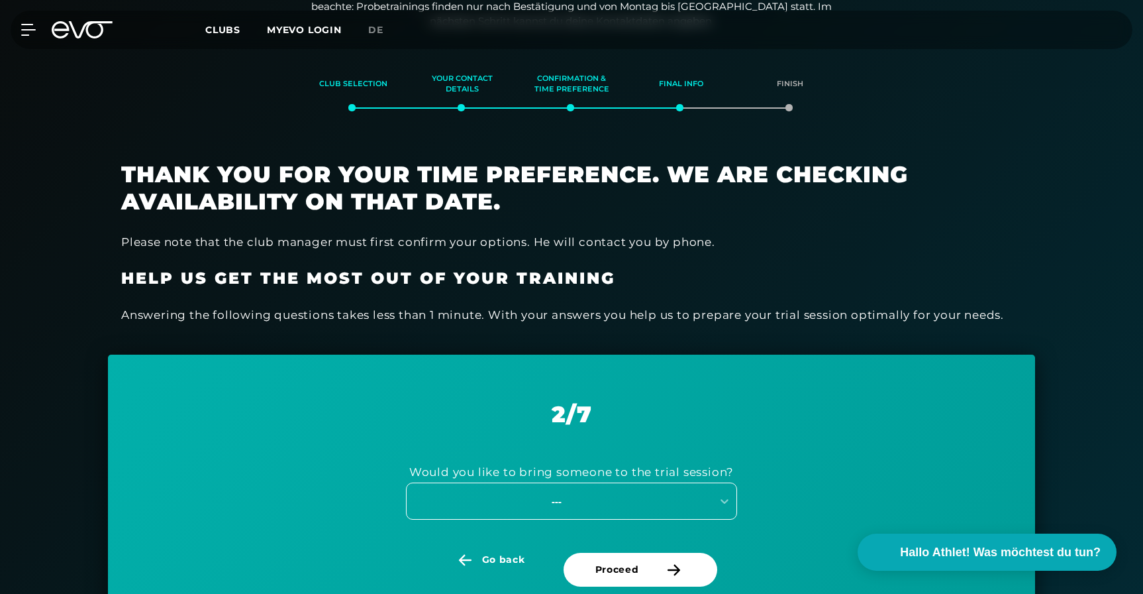
click at [603, 501] on div "---" at bounding box center [556, 501] width 297 height 15
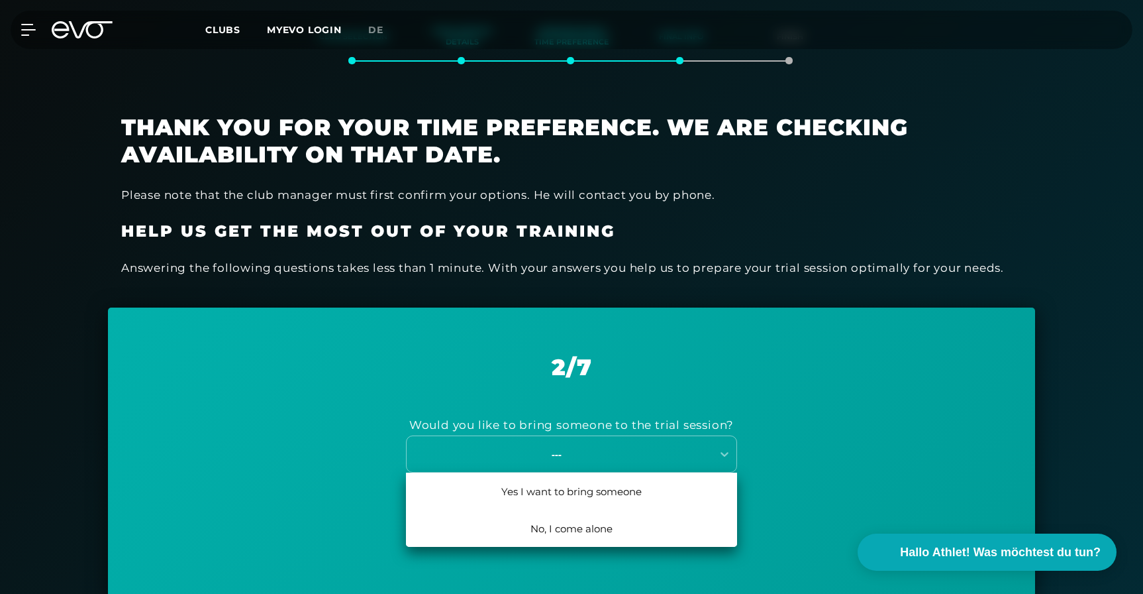
scroll to position [246, 0]
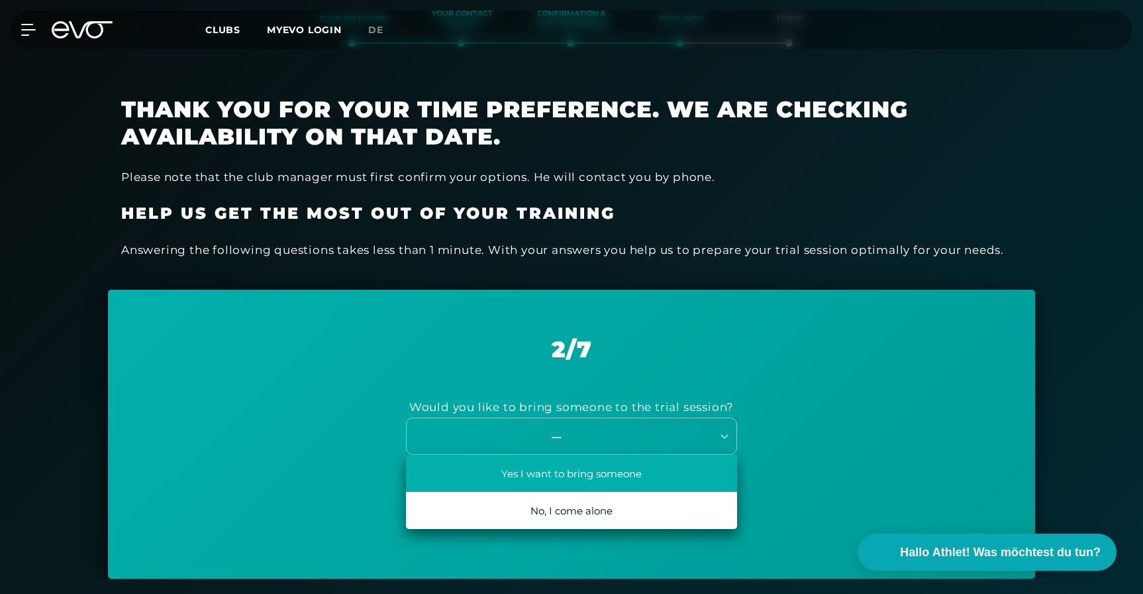
click at [603, 478] on div "Yes I want to bring someone" at bounding box center [571, 472] width 331 height 37
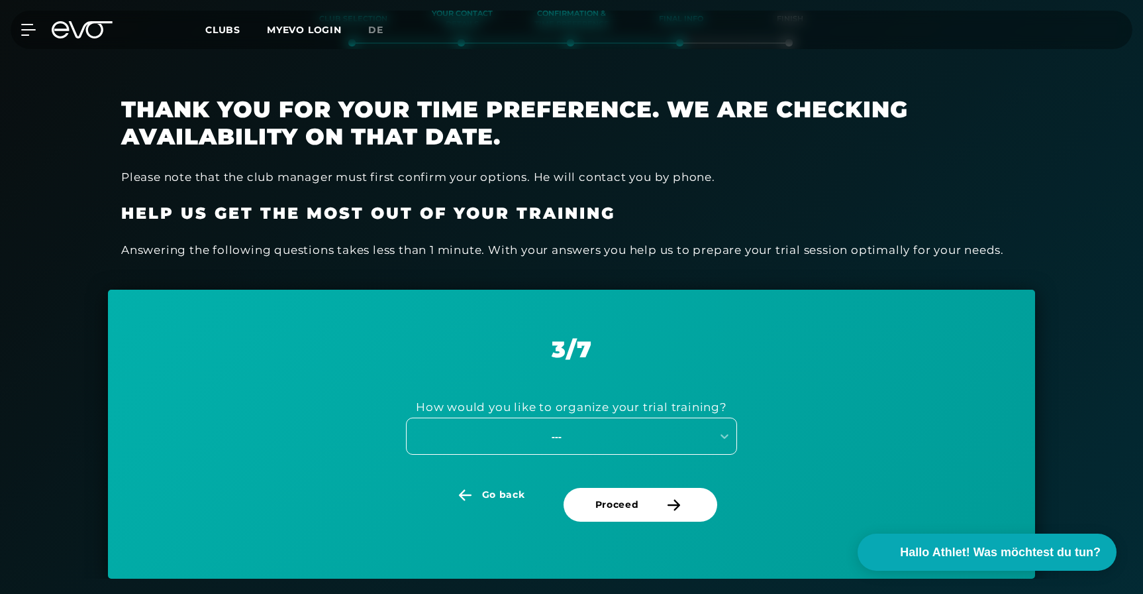
click at [608, 435] on div "---" at bounding box center [556, 436] width 297 height 15
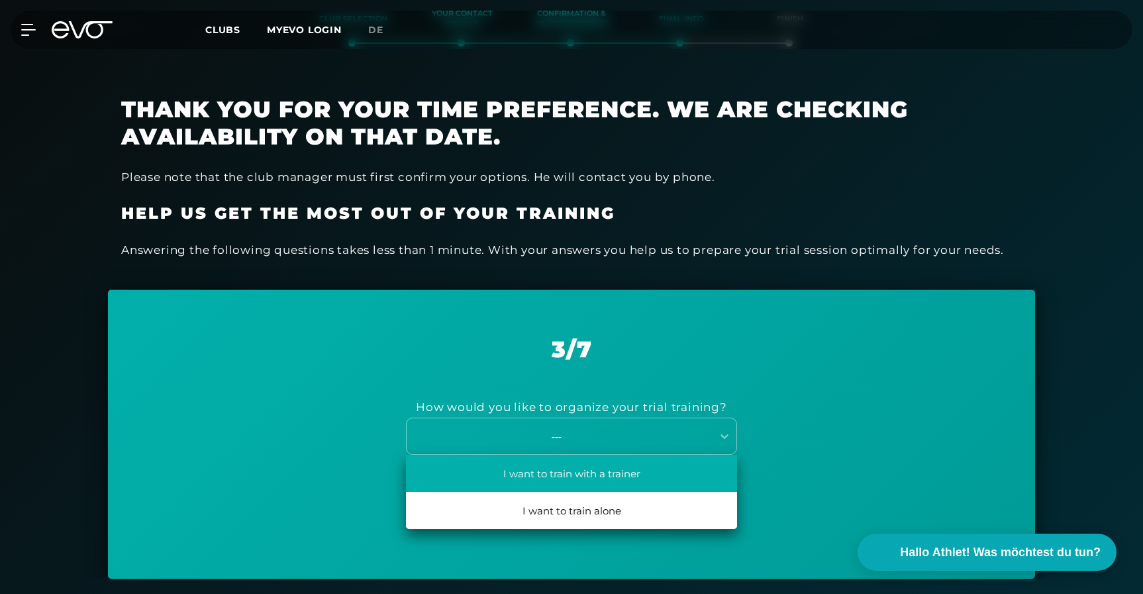
click at [599, 474] on div "I want to train with a trainer" at bounding box center [571, 472] width 331 height 37
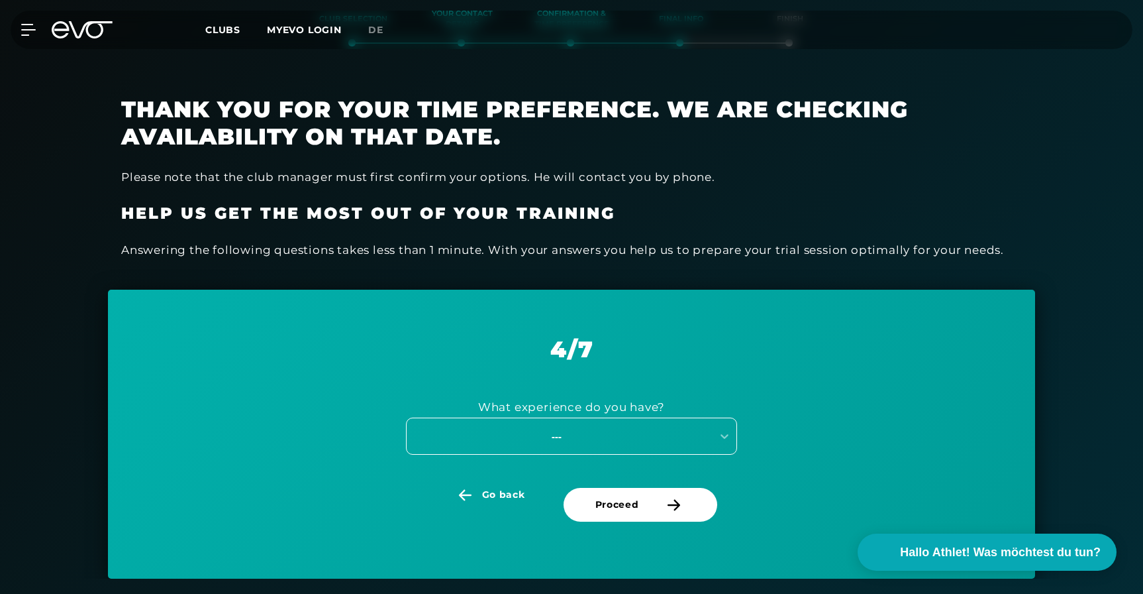
click at [601, 443] on div "---" at bounding box center [559, 436] width 305 height 18
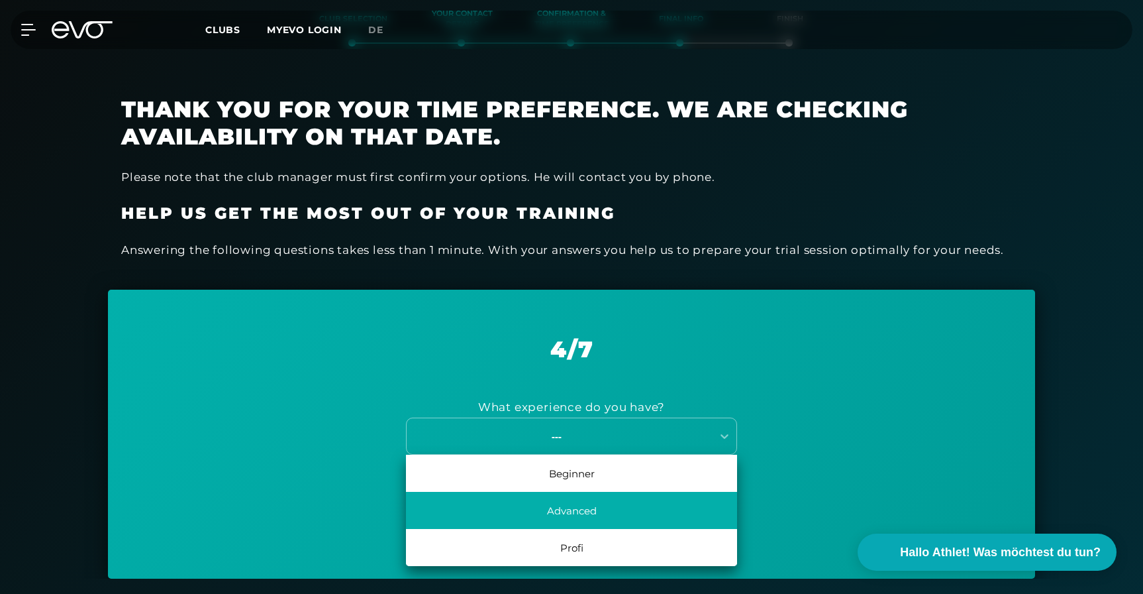
click at [592, 505] on div "Advanced" at bounding box center [571, 510] width 331 height 37
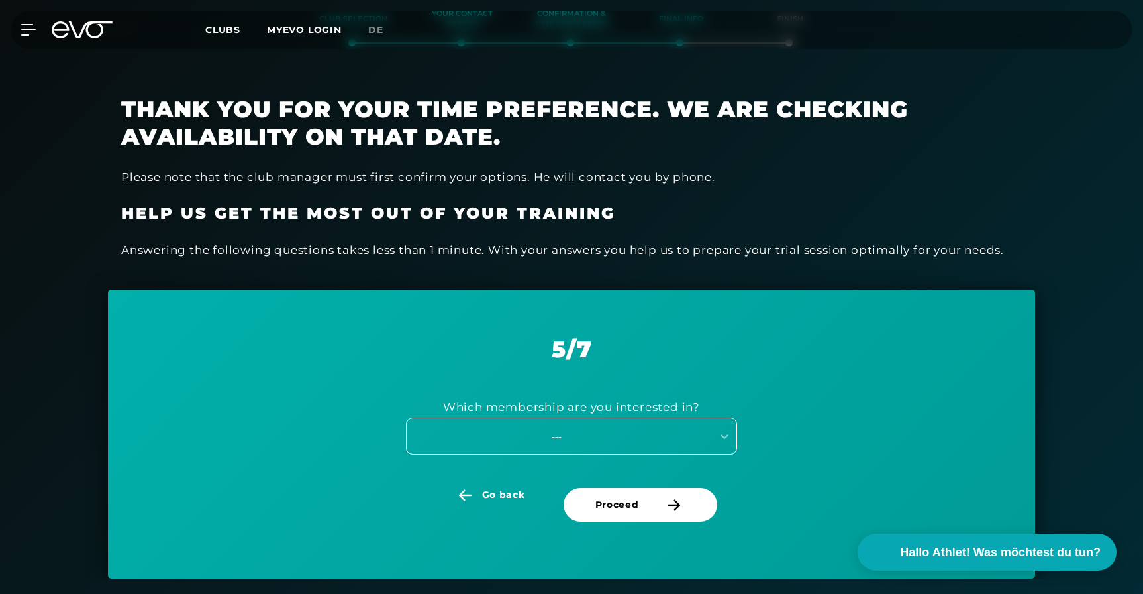
click at [606, 442] on div "---" at bounding box center [556, 436] width 297 height 15
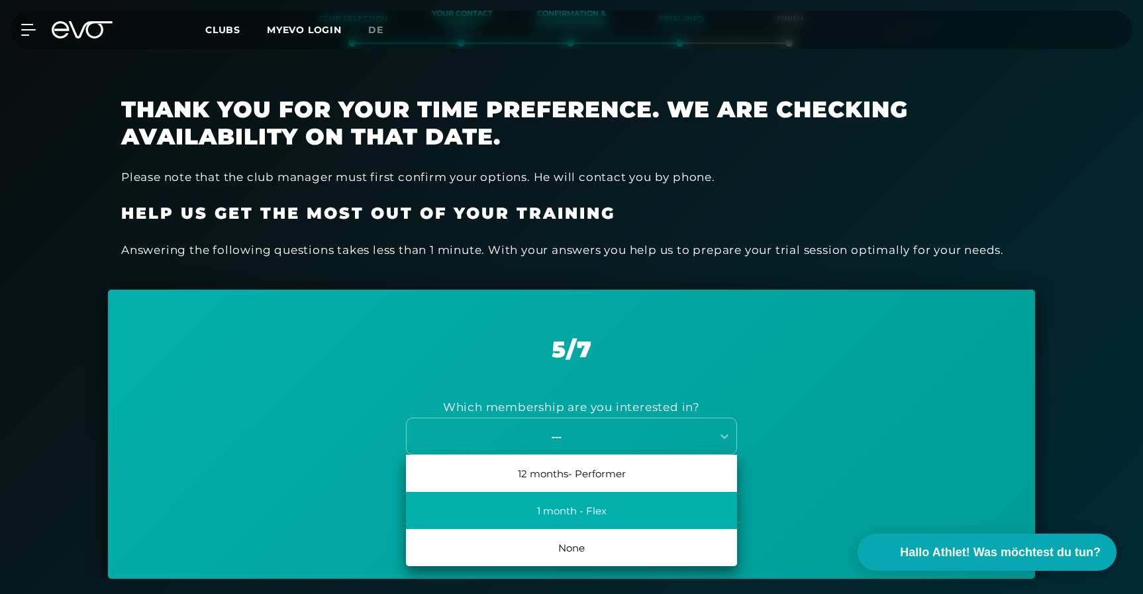
click at [607, 517] on div "1 month - Flex" at bounding box center [571, 510] width 331 height 37
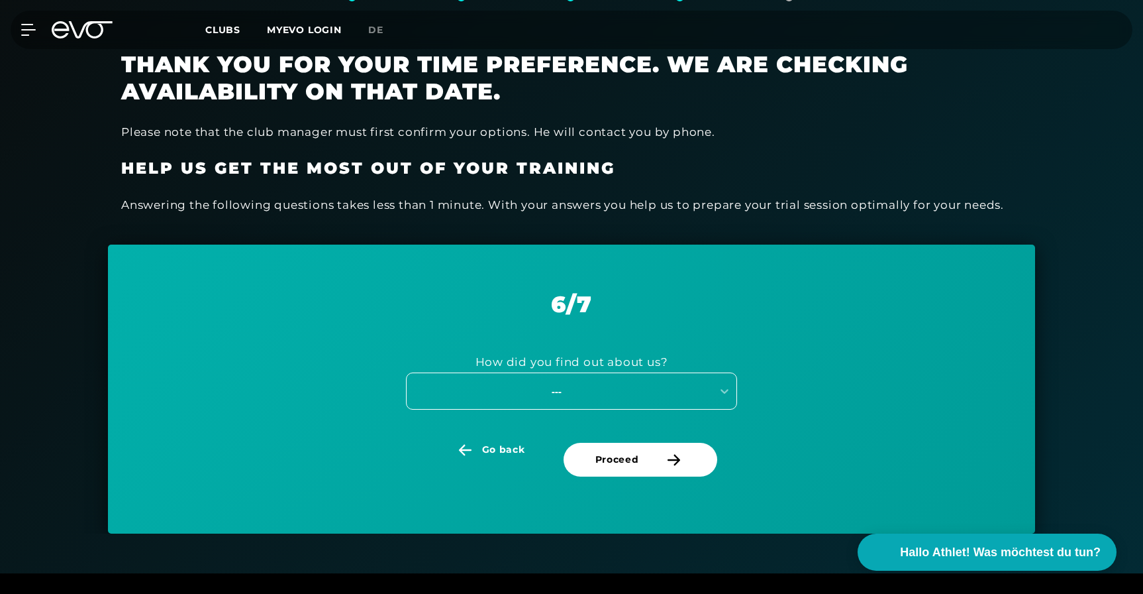
scroll to position [306, 0]
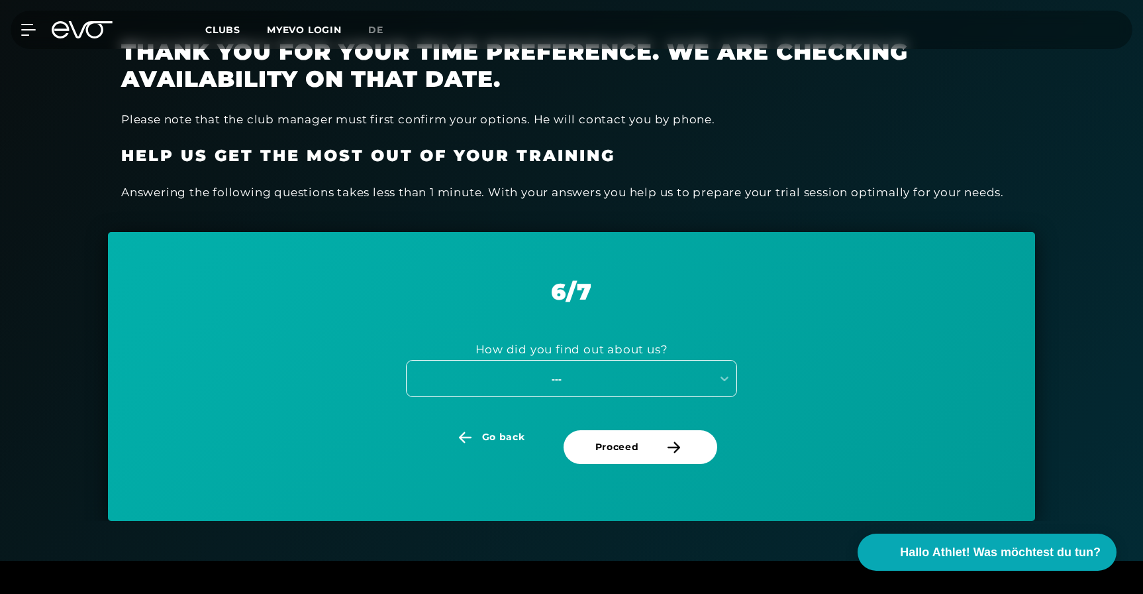
click at [583, 397] on div "---" at bounding box center [571, 378] width 331 height 37
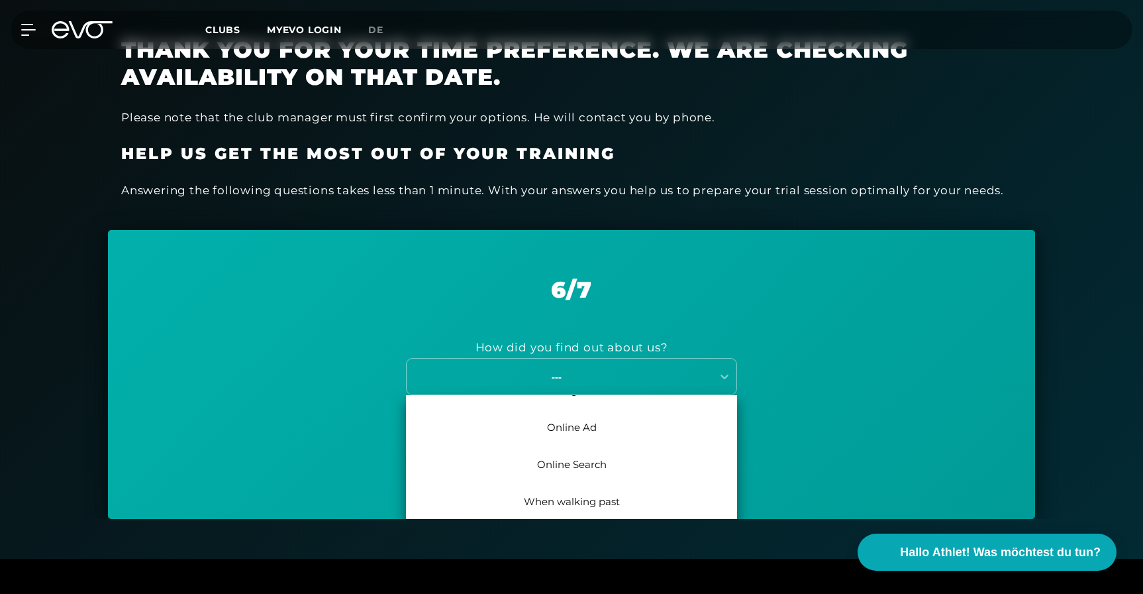
scroll to position [347, 0]
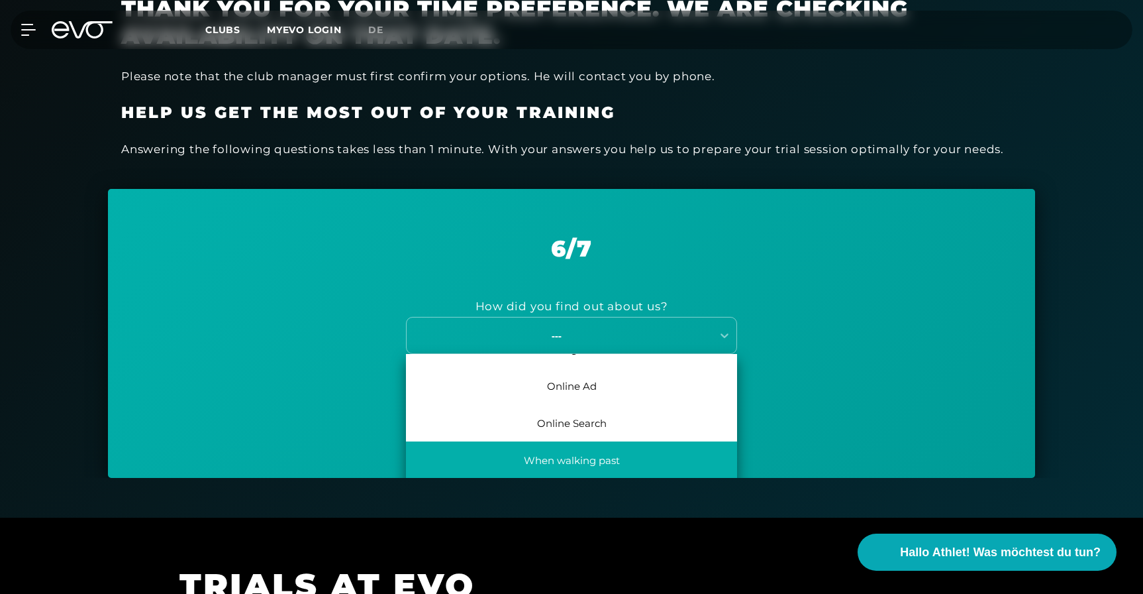
click at [582, 462] on div "When walking past" at bounding box center [571, 459] width 331 height 37
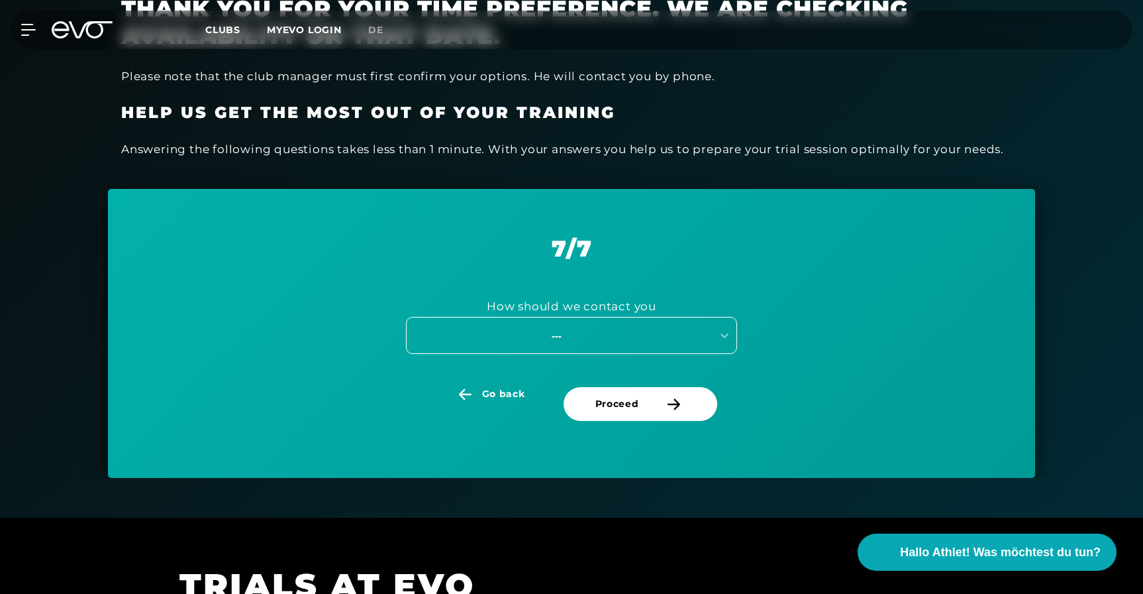
click at [582, 338] on div "---" at bounding box center [556, 335] width 297 height 15
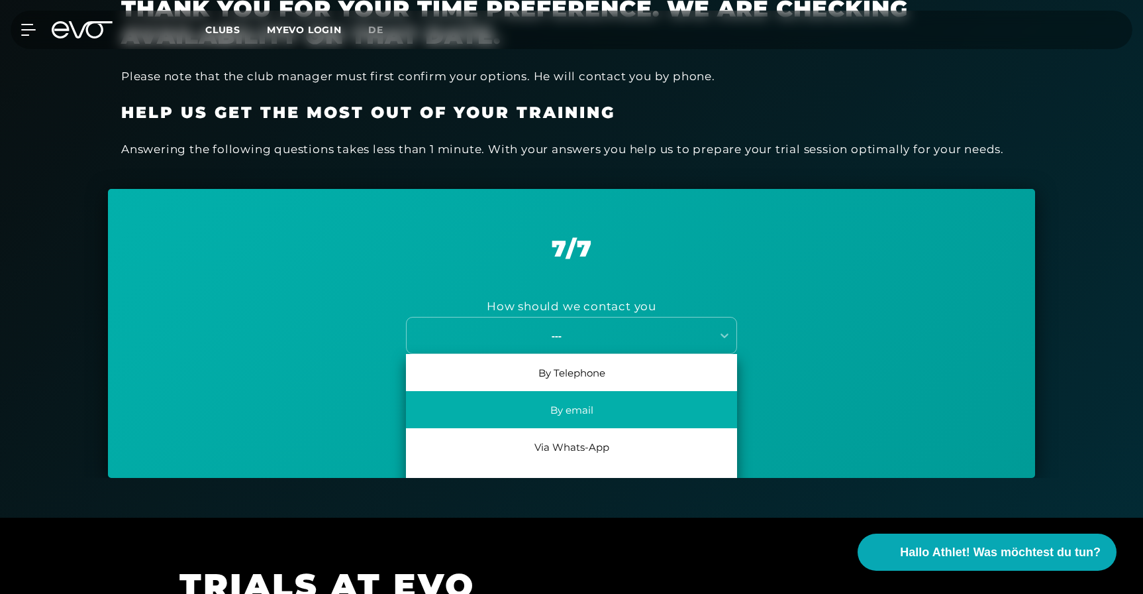
click at [595, 413] on div "By email" at bounding box center [571, 409] width 331 height 37
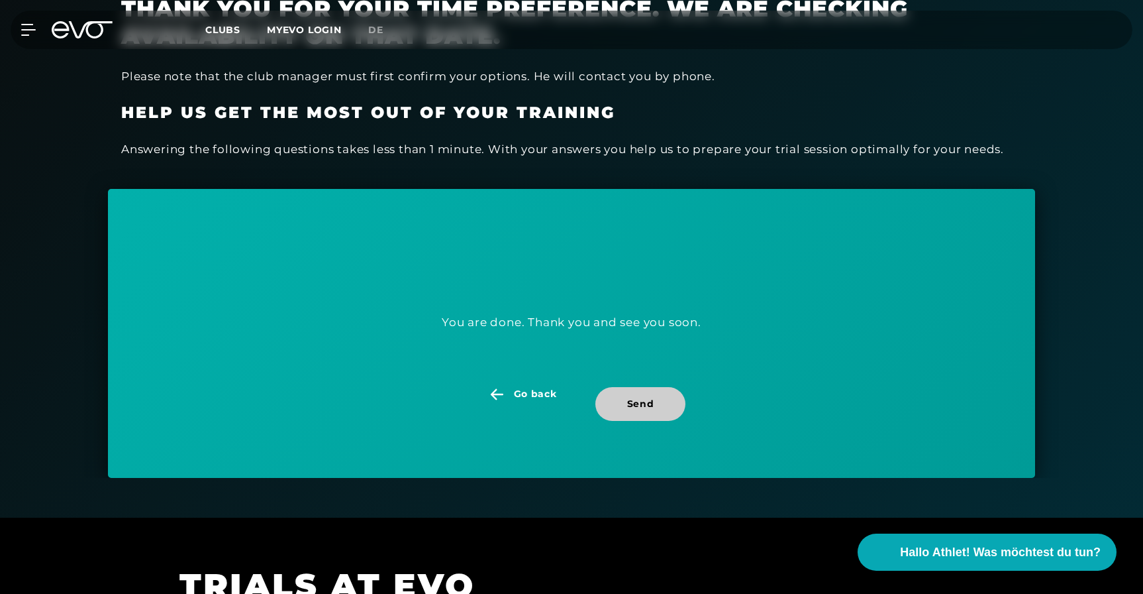
click at [636, 404] on span "Send" at bounding box center [640, 404] width 27 height 14
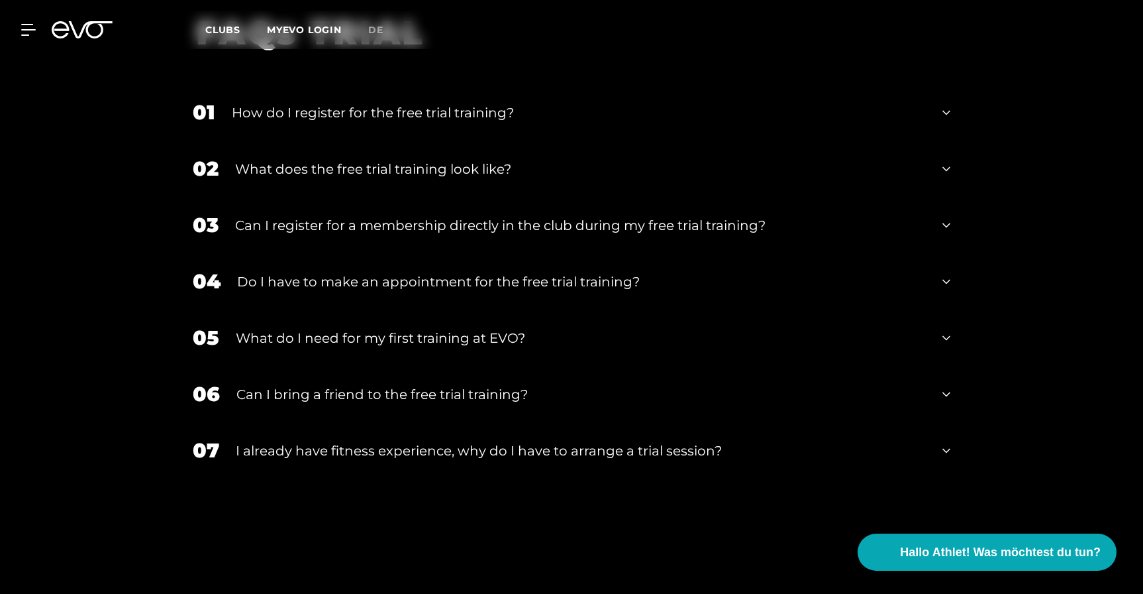
scroll to position [1510, 0]
click at [492, 335] on div "What do I need for my first training at EVO?" at bounding box center [581, 337] width 690 height 20
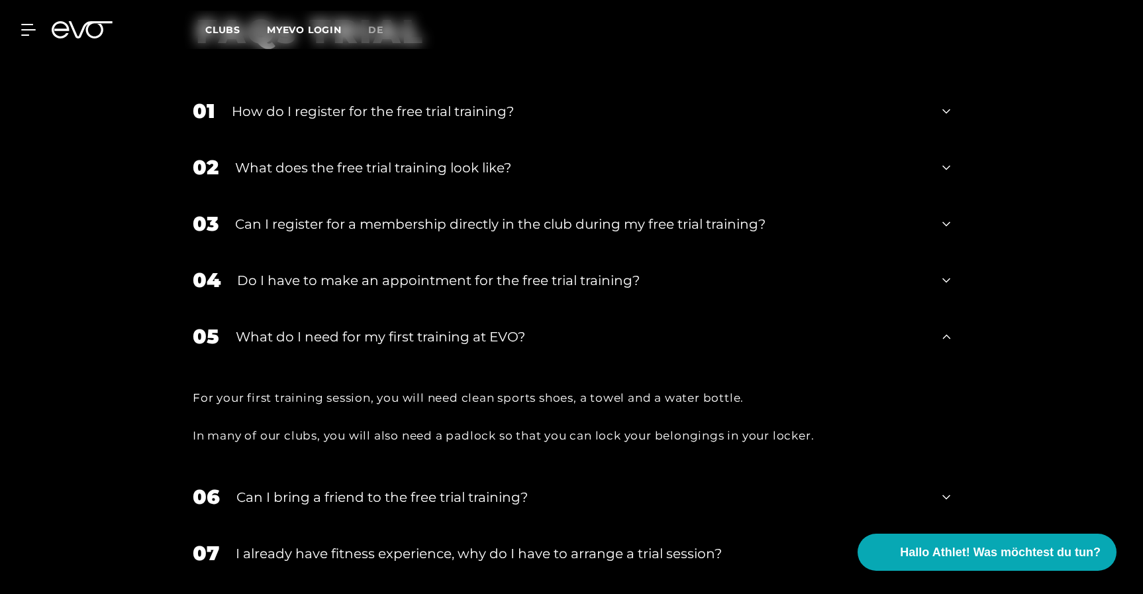
click at [492, 335] on div "What do I need for my first training at EVO?" at bounding box center [581, 337] width 690 height 20
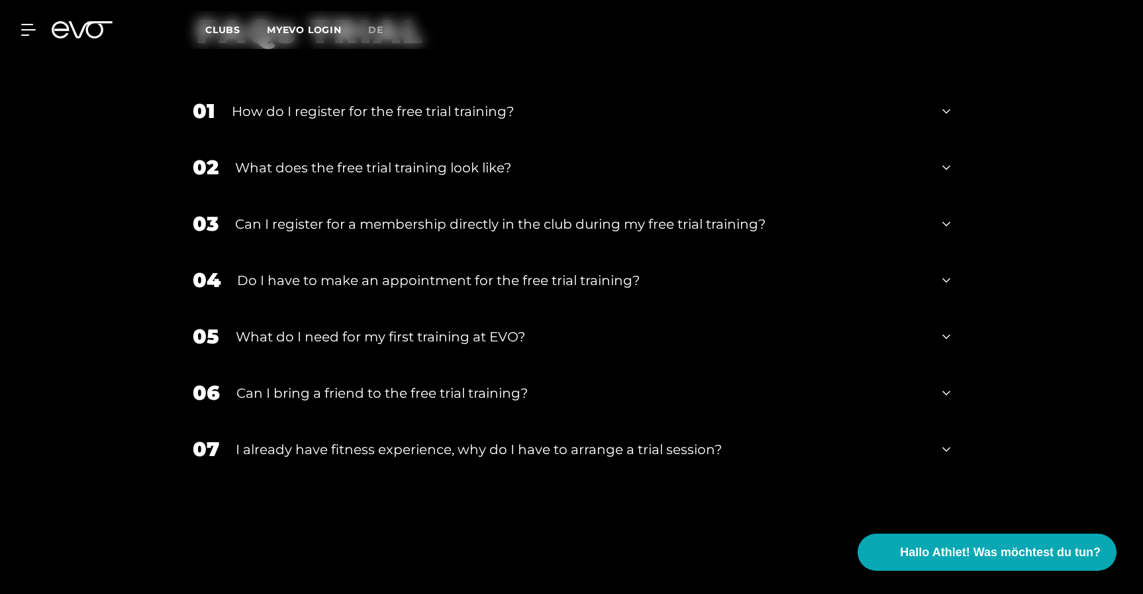
click at [481, 391] on div "Can I bring a friend to the free trial training?" at bounding box center [581, 393] width 690 height 20
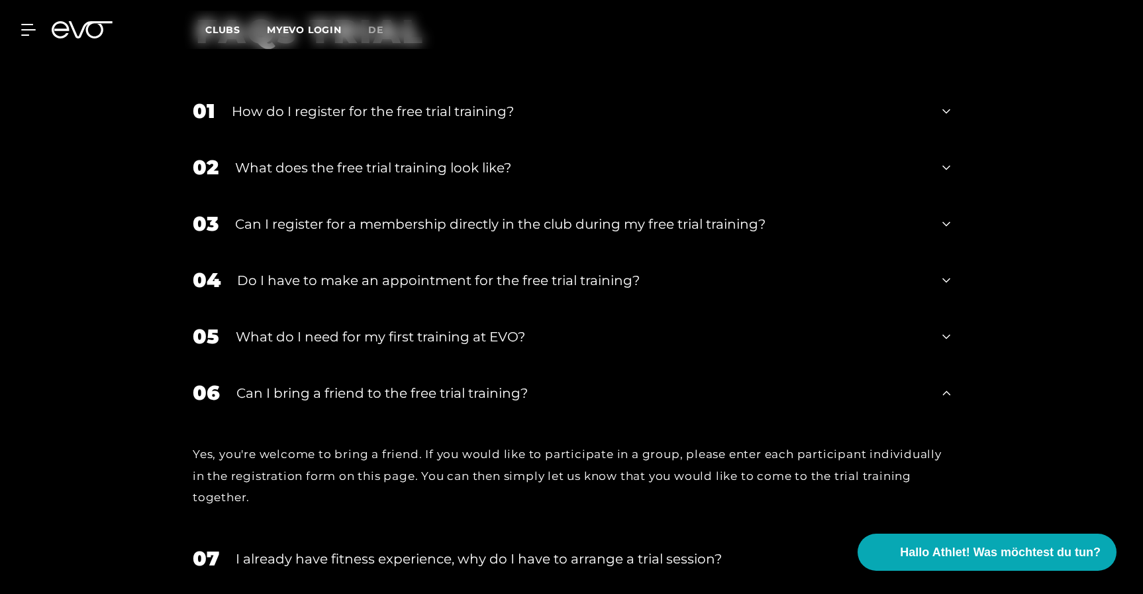
click at [481, 391] on div "Can I bring a friend to the free trial training?" at bounding box center [581, 393] width 690 height 20
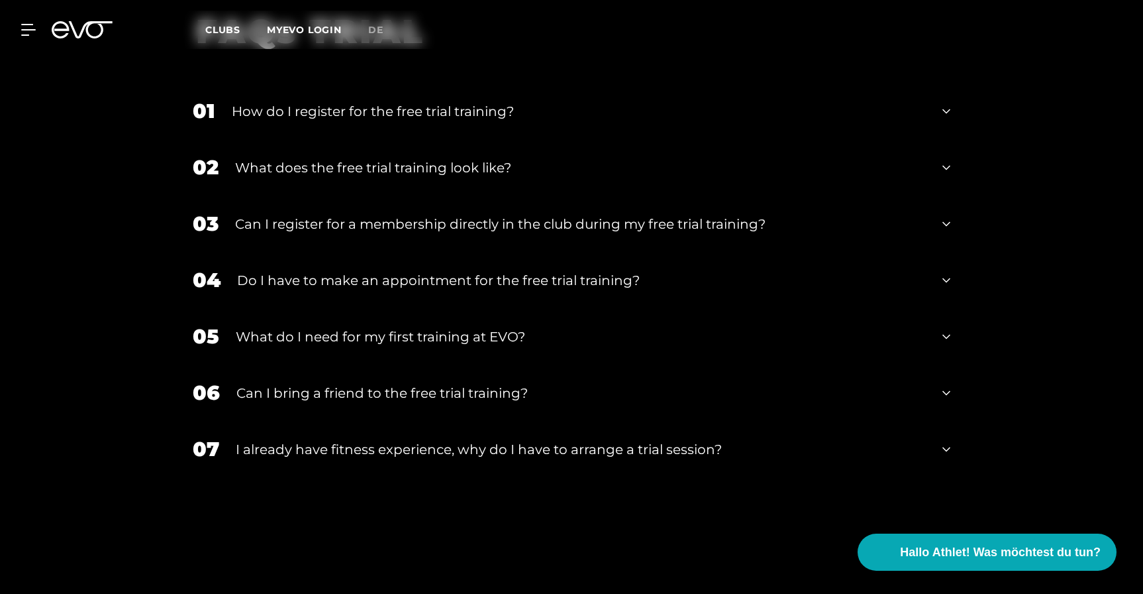
click at [467, 445] on div "I already have fitness experience, why do I have to arrange a trial session?" at bounding box center [581, 449] width 690 height 20
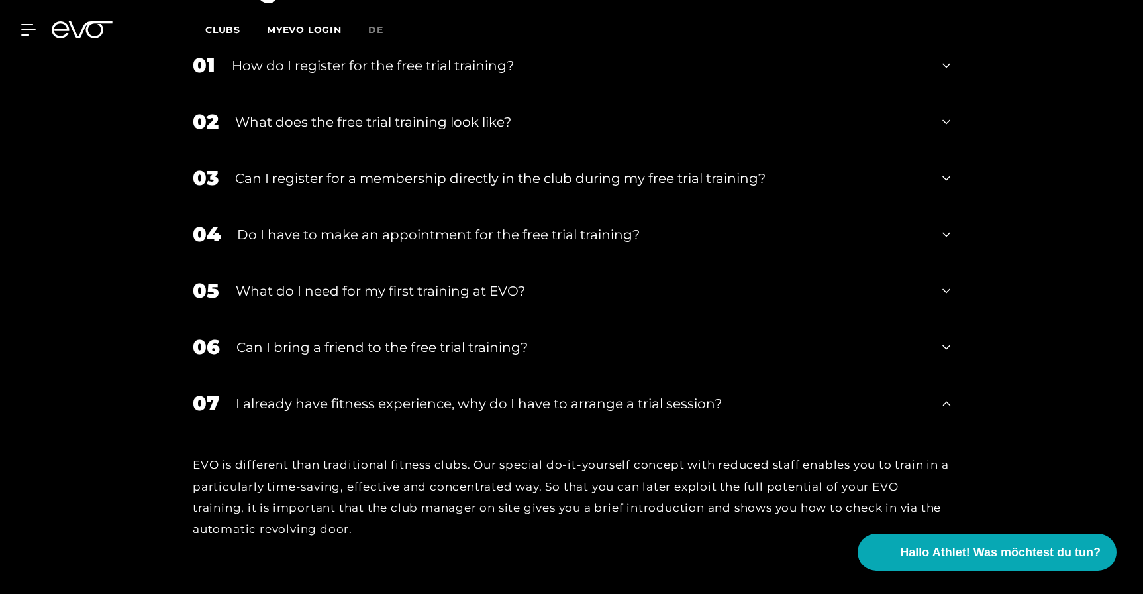
scroll to position [1565, 0]
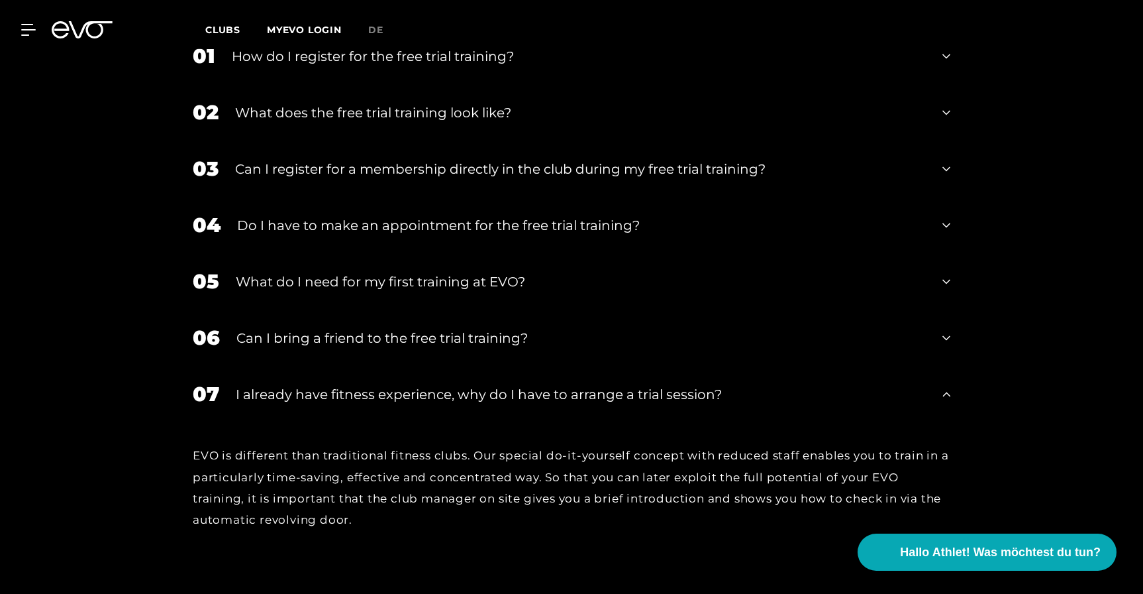
click at [409, 285] on div "What do I need for my first training at EVO?" at bounding box center [581, 282] width 690 height 20
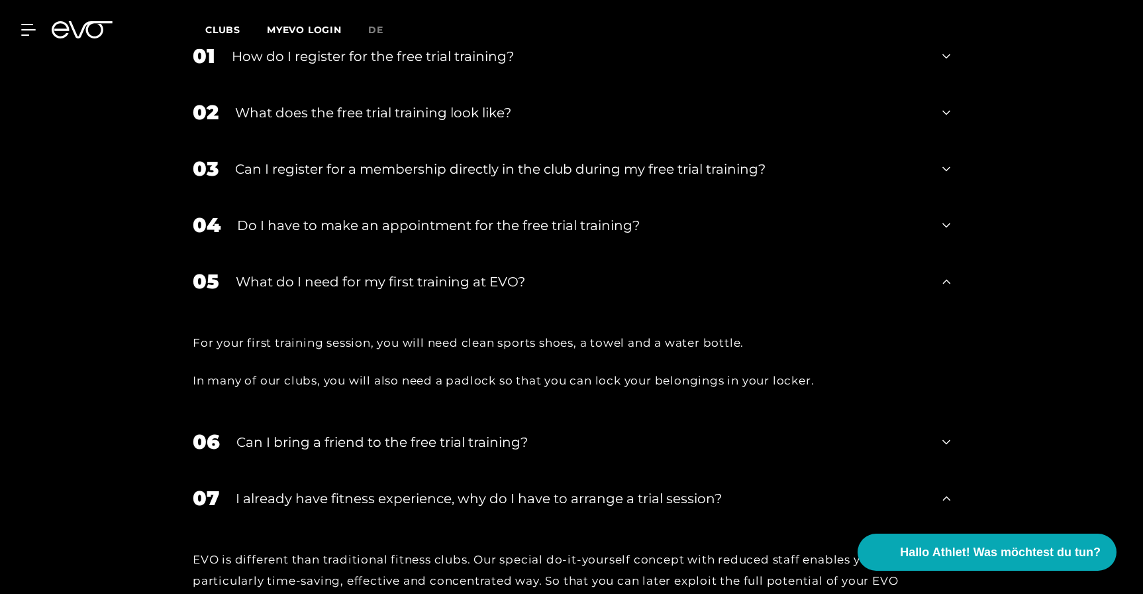
click at [417, 232] on div "Do I have to make an appointment for the free trial training?" at bounding box center [581, 225] width 689 height 20
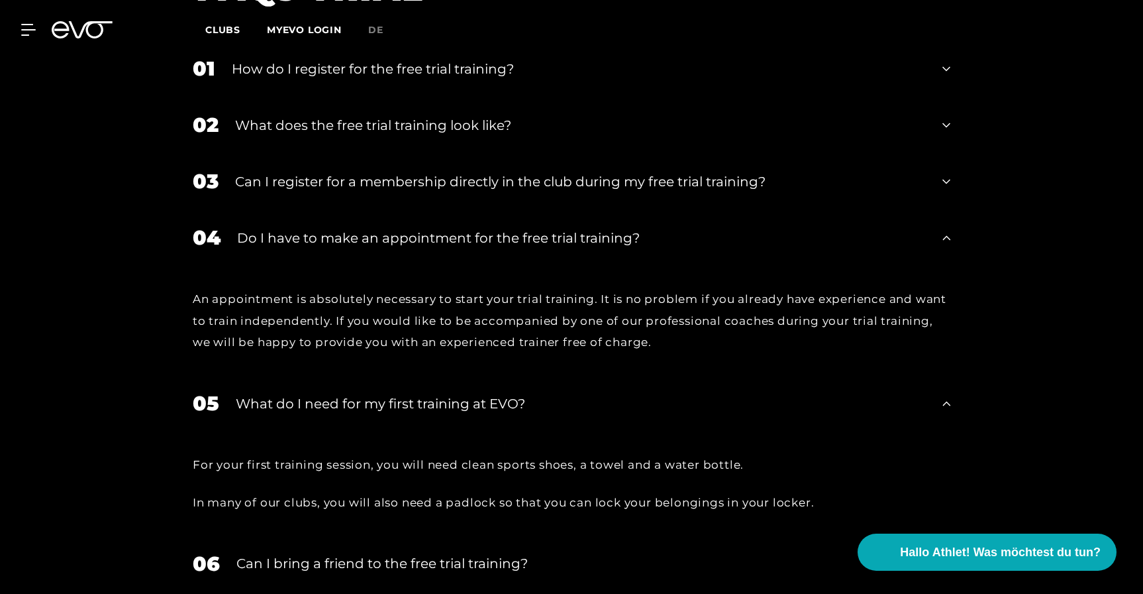
scroll to position [1541, 0]
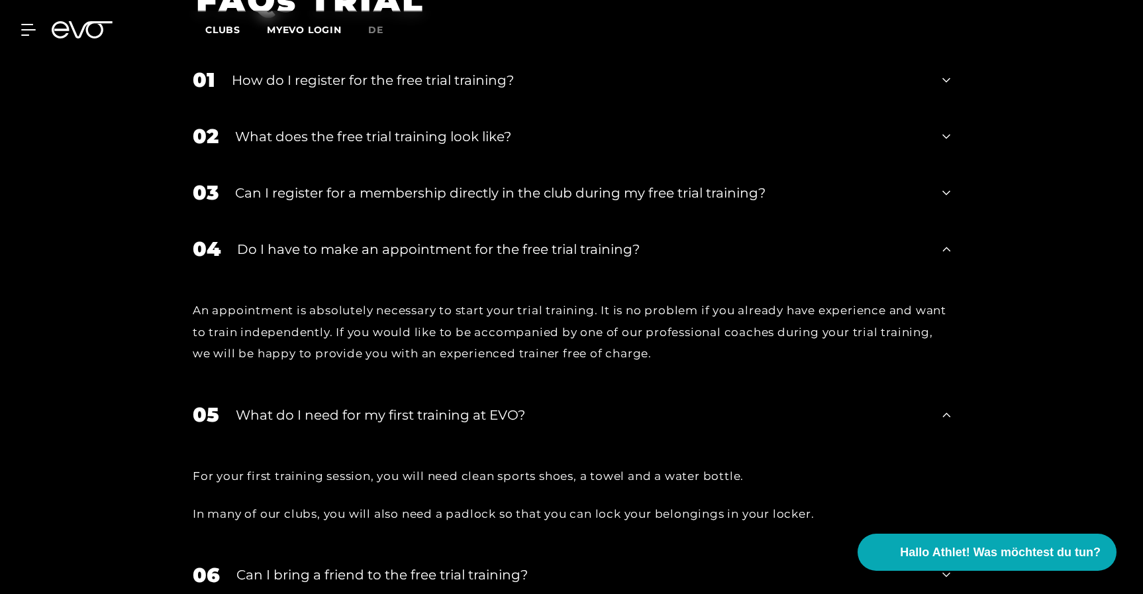
click at [417, 205] on div "03 Can I register for a membership directly in the club during my free trial tr…" at bounding box center [572, 192] width 784 height 56
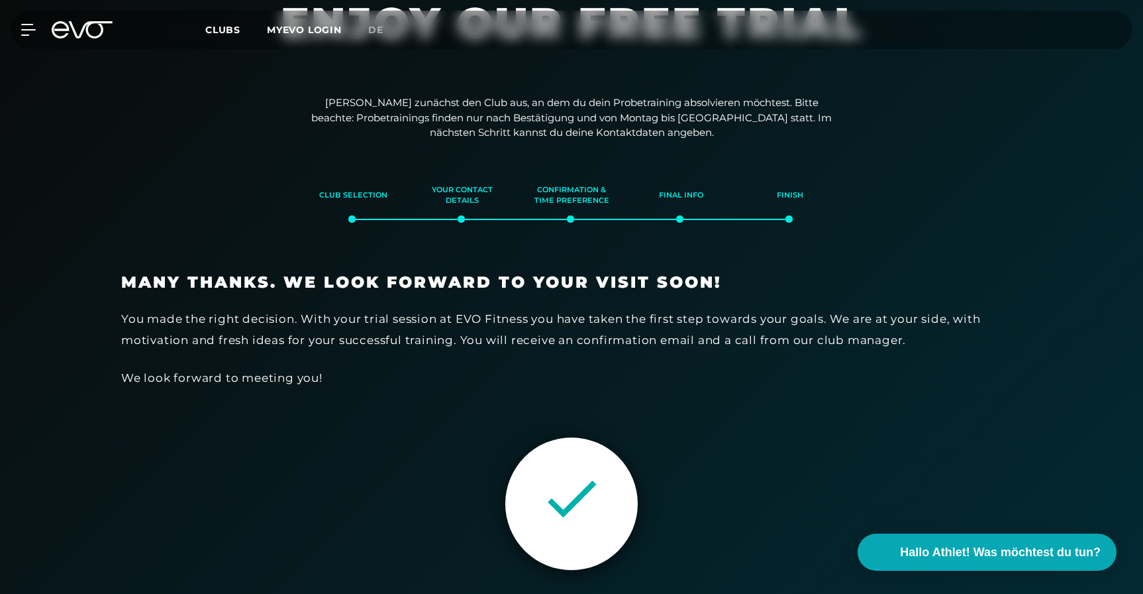
scroll to position [0, 0]
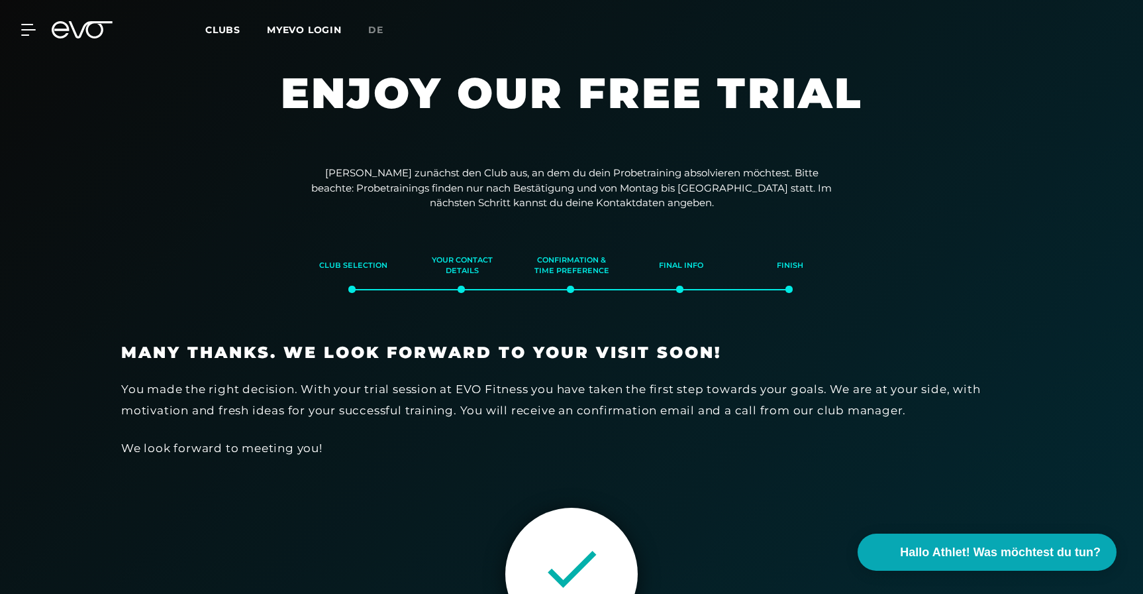
click at [208, 29] on span "Clubs" at bounding box center [222, 30] width 35 height 12
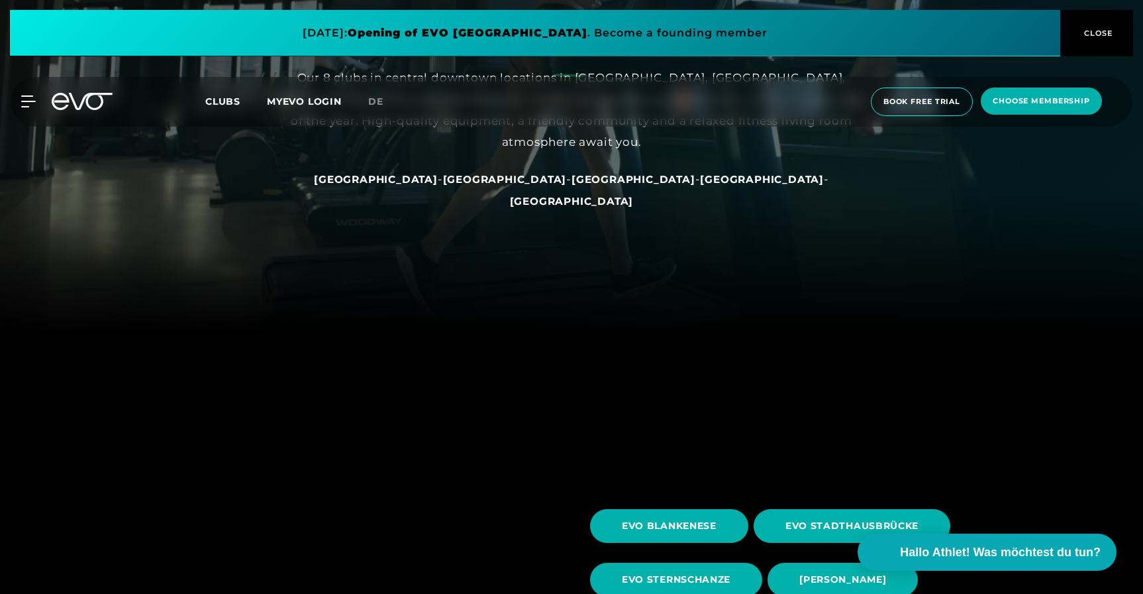
scroll to position [293, 0]
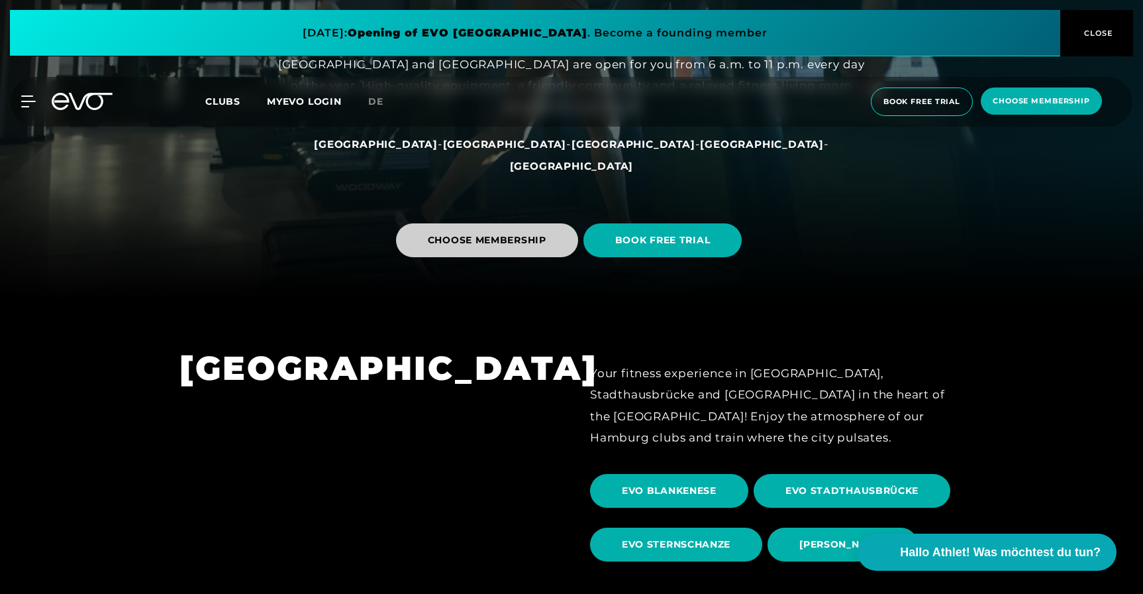
click at [562, 243] on span "CHOOSE MEMBERSHIP" at bounding box center [487, 240] width 182 height 34
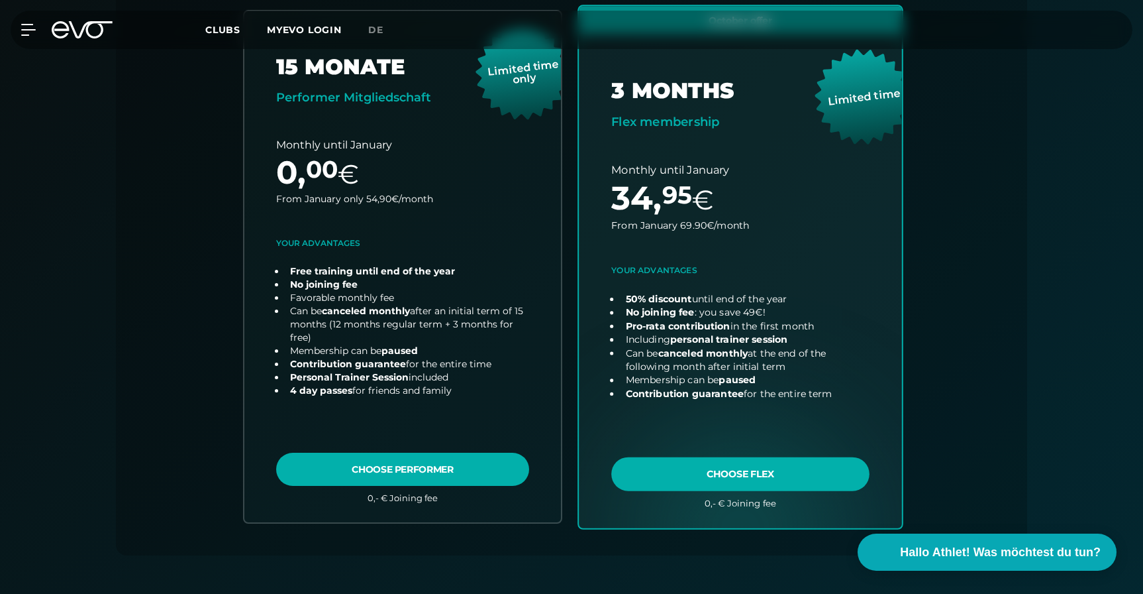
scroll to position [475, 0]
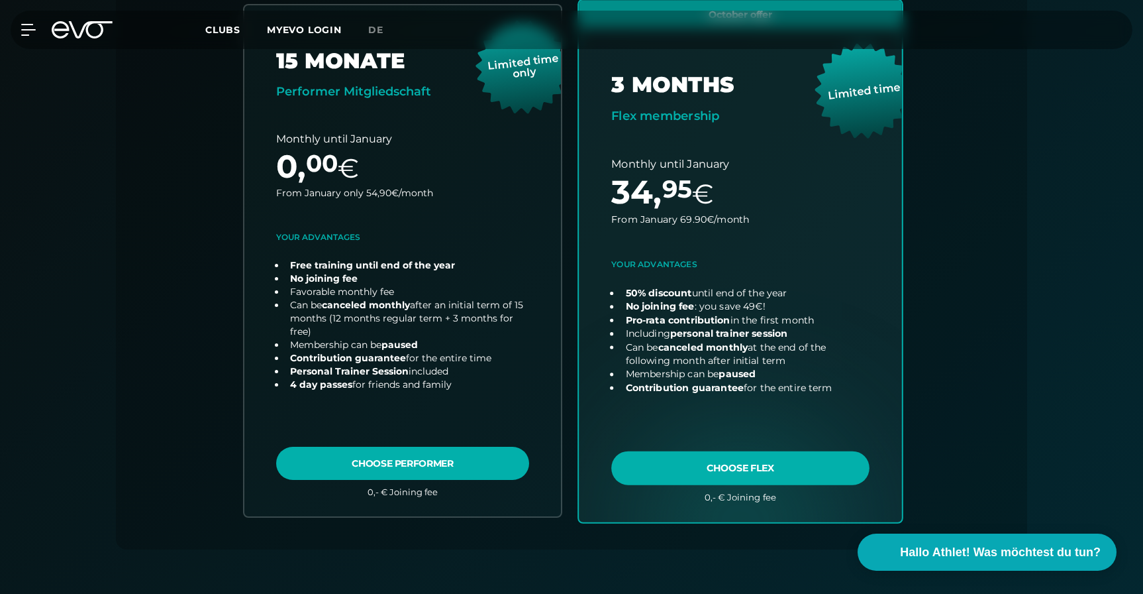
click at [693, 468] on link "choose plan" at bounding box center [740, 260] width 323 height 521
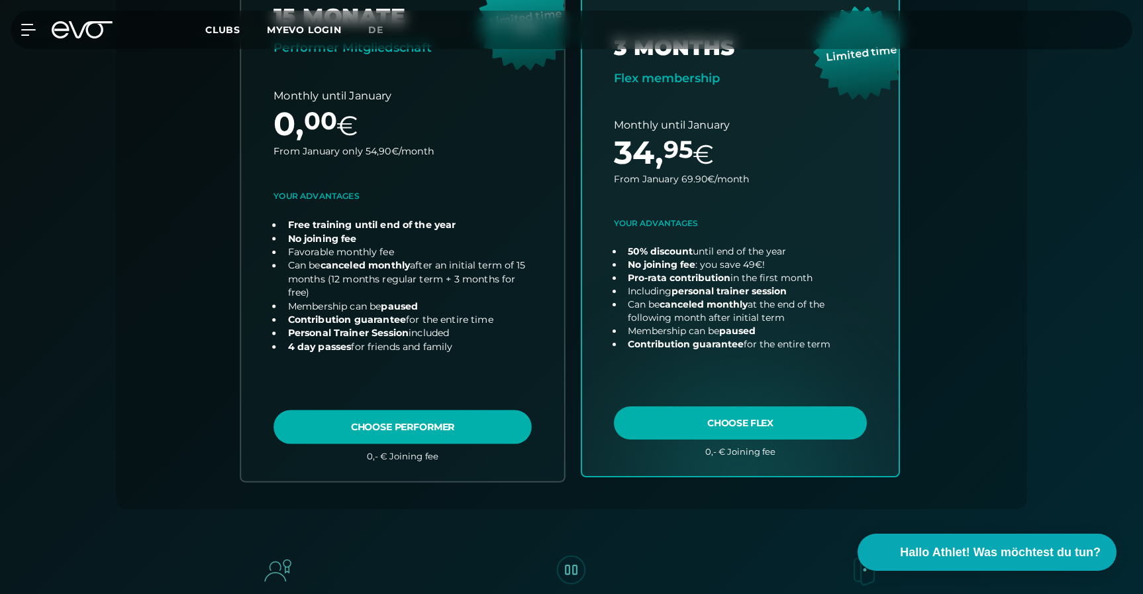
scroll to position [525, 0]
